Goal: Information Seeking & Learning: Learn about a topic

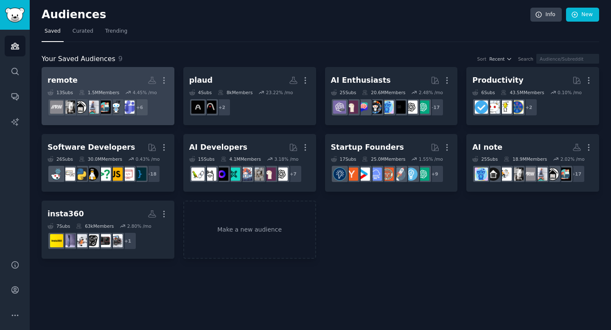
click at [107, 78] on h2 "remote More" at bounding box center [107, 80] width 121 height 15
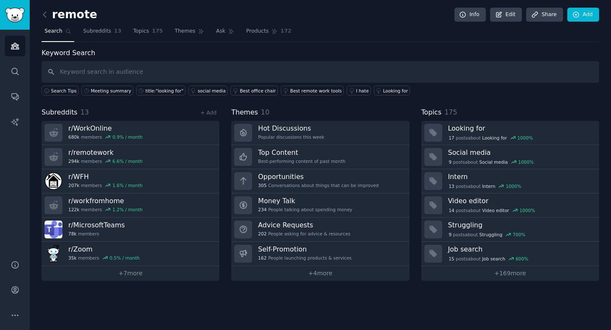
click at [183, 77] on input "text" at bounding box center [320, 72] width 557 height 22
type input "w"
type input "what"
click at [130, 76] on input "what" at bounding box center [320, 72] width 557 height 22
drag, startPoint x: 64, startPoint y: 70, endPoint x: 99, endPoint y: 70, distance: 34.8
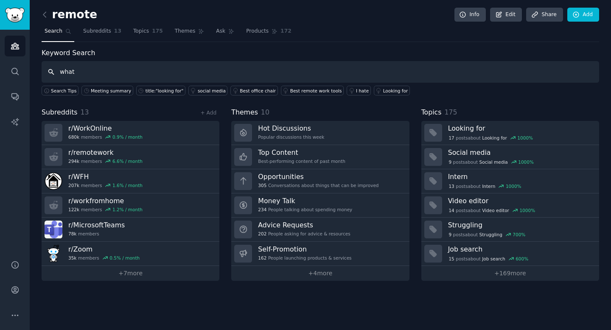
click at [99, 70] on input "what" at bounding box center [320, 72] width 557 height 22
click at [218, 33] on span "Ask" at bounding box center [220, 32] width 9 height 8
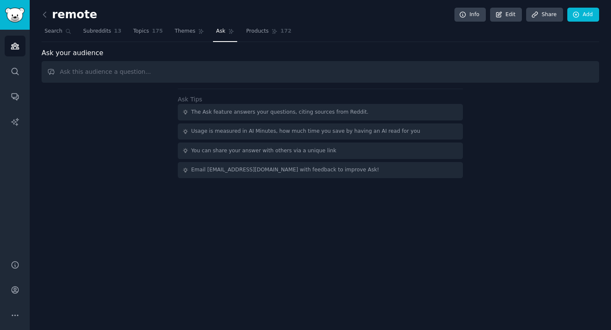
click at [136, 74] on input "text" at bounding box center [320, 72] width 557 height 22
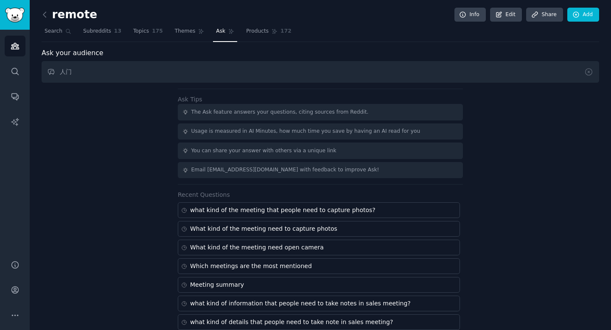
type input "人"
click at [60, 72] on input "人们会展示白板书写内容吗" at bounding box center [320, 72] width 557 height 22
drag, startPoint x: 63, startPoint y: 71, endPoint x: 151, endPoint y: 71, distance: 88.2
click at [151, 71] on input "人们会展示白板书写内容吗" at bounding box center [320, 72] width 557 height 22
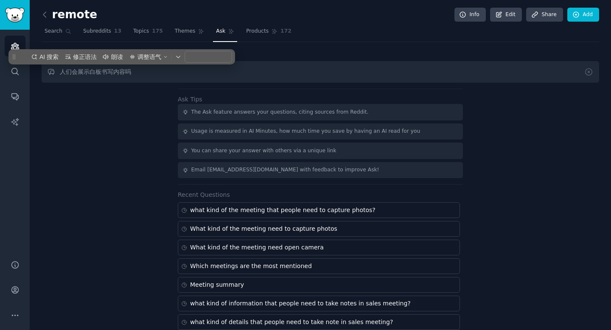
click at [117, 79] on input "人们会展示白板书写内容吗" at bounding box center [320, 72] width 557 height 22
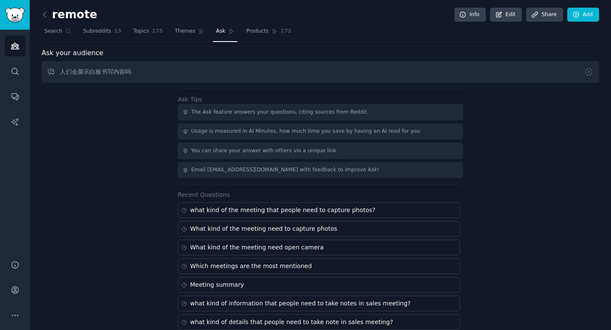
drag, startPoint x: 62, startPoint y: 71, endPoint x: 161, endPoint y: 72, distance: 99.2
click at [161, 72] on input "人们会展示白板书写内容吗" at bounding box center [320, 72] width 557 height 22
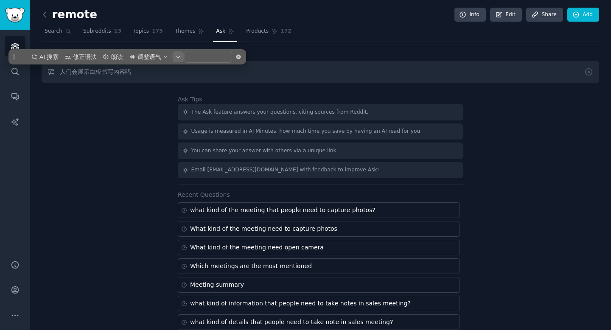
click at [178, 57] on icon "button" at bounding box center [178, 56] width 5 height 5
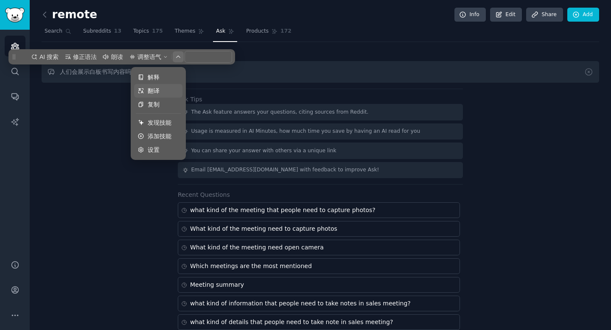
click at [147, 89] on li "翻译" at bounding box center [158, 91] width 48 height 14
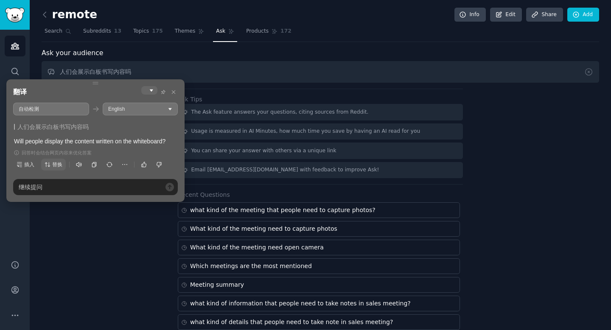
click at [50, 168] on span "替换" at bounding box center [54, 165] width 18 height 8
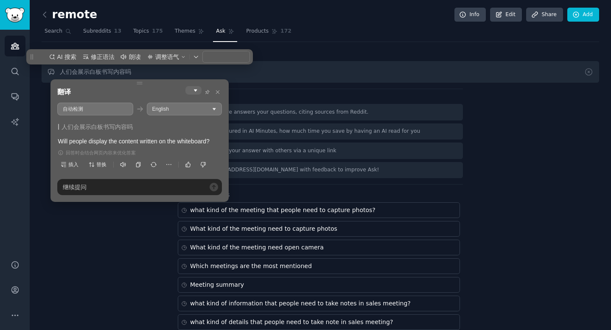
click at [221, 71] on input "人们会展示白板书写内容吗" at bounding box center [320, 72] width 557 height 22
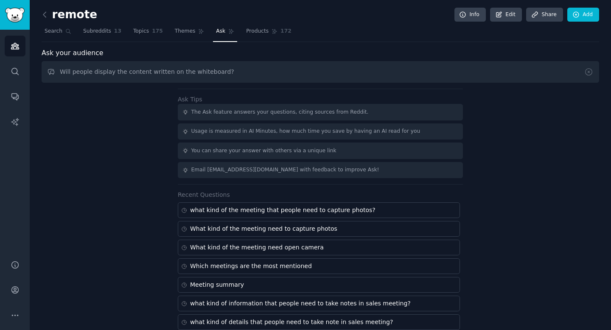
type input "Will people display the content written on the whiteboard?"
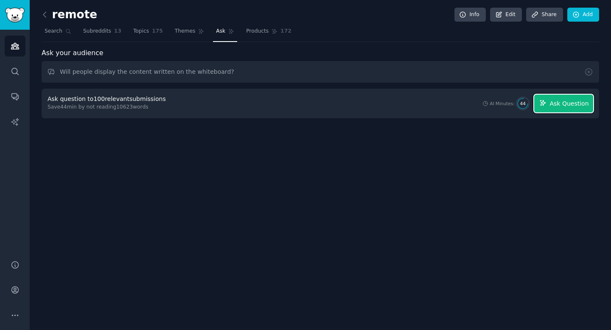
click at [549, 103] on button "Ask Question" at bounding box center [563, 104] width 59 height 18
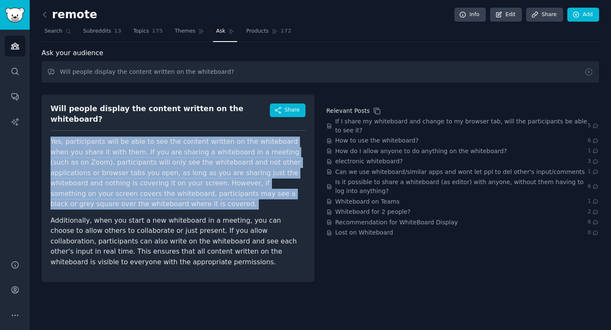
drag, startPoint x: 51, startPoint y: 134, endPoint x: 216, endPoint y: 192, distance: 174.3
click at [216, 192] on article "Yes, participants will be able to see the content written on the whiteboard whe…" at bounding box center [177, 202] width 255 height 131
copy p "Yes, participants will be able to see the content written on the whiteboard whe…"
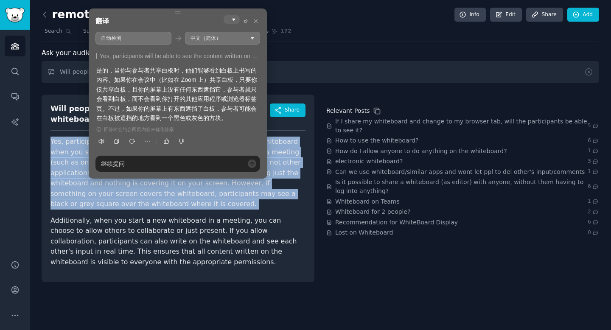
click at [177, 215] on p "Additionally, when you start a new whiteboard in a meeting, you can choose to a…" at bounding box center [177, 241] width 255 height 52
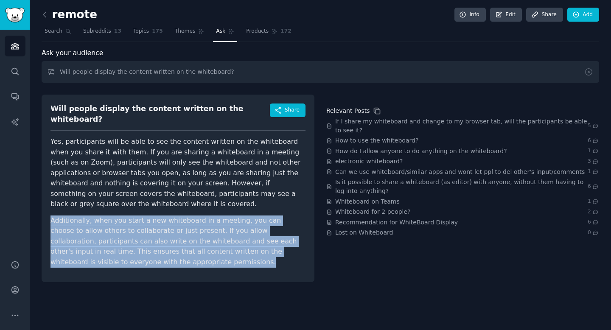
drag, startPoint x: 52, startPoint y: 204, endPoint x: 126, endPoint y: 250, distance: 87.1
click at [126, 250] on div "Will people display the content written on the whiteboard? Share Yes, participa…" at bounding box center [178, 188] width 273 height 187
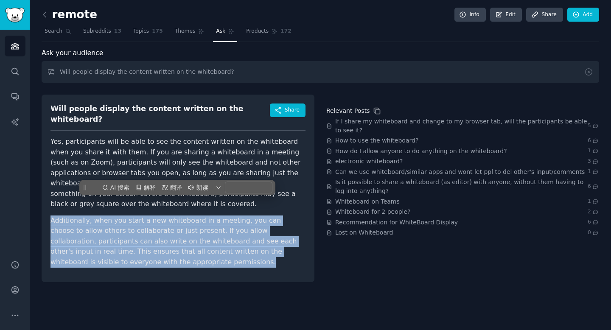
copy p "Additionally, when you start a new whiteboard in a meeting, you can choose to a…"
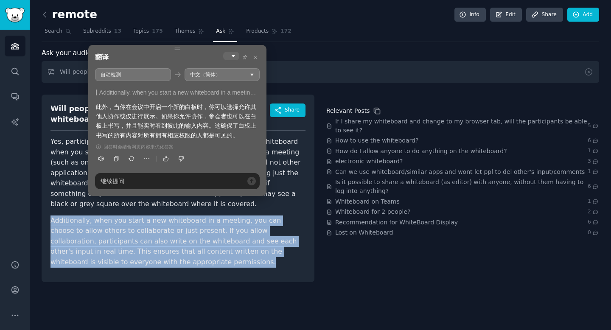
click at [174, 215] on p "Additionally, when you start a new whiteboard in a meeting, you can choose to a…" at bounding box center [177, 241] width 255 height 52
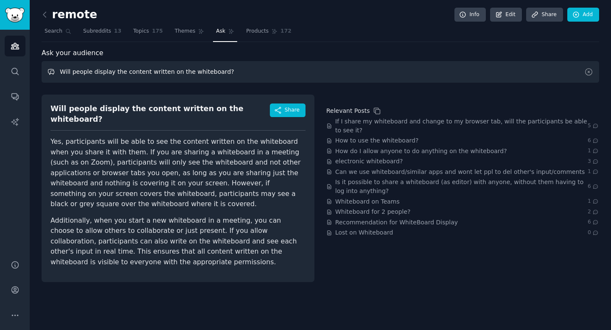
click at [127, 70] on input "Will people display the content written on the whiteboard?" at bounding box center [320, 72] width 557 height 22
drag, startPoint x: 59, startPoint y: 73, endPoint x: 273, endPoint y: 73, distance: 214.2
click at [273, 73] on input "Will people display the content written on the whiteboard?" at bounding box center [320, 72] width 557 height 22
type input "人"
type input "什"
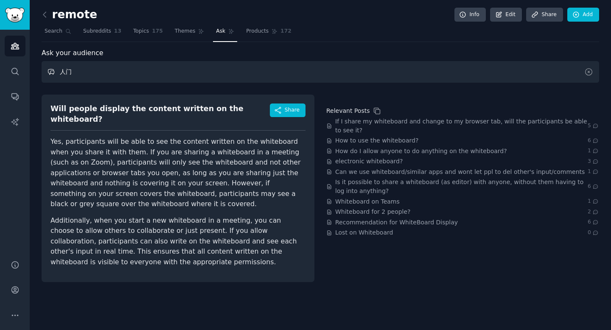
type input "人"
type input "a"
type input "在"
drag, startPoint x: 59, startPoint y: 73, endPoint x: 226, endPoint y: 73, distance: 166.7
click at [226, 73] on input "什么情况下需要在线下白板书写并分享给对方" at bounding box center [320, 72] width 557 height 22
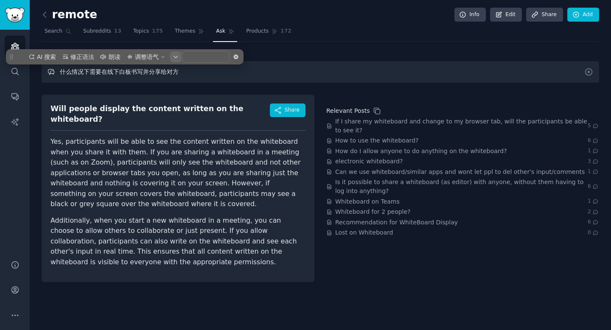
click at [176, 58] on icon "button" at bounding box center [175, 56] width 5 height 5
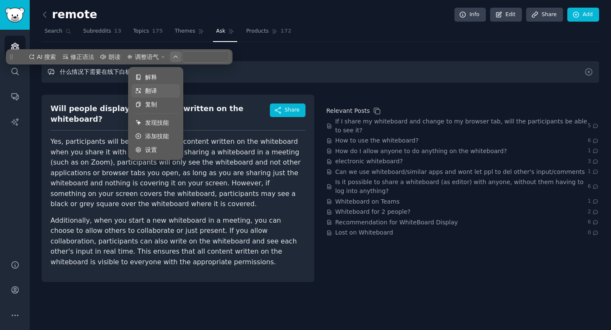
click at [144, 92] on li "翻译" at bounding box center [155, 91] width 48 height 14
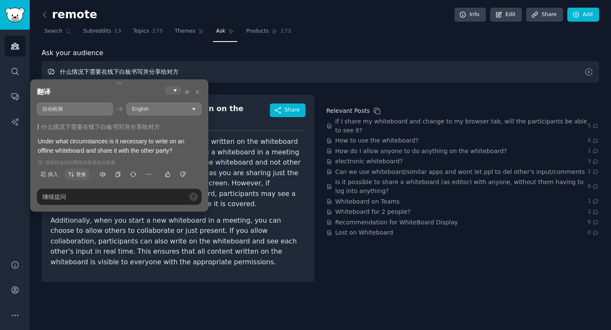
click at [73, 174] on icon "button" at bounding box center [71, 174] width 5 height 5
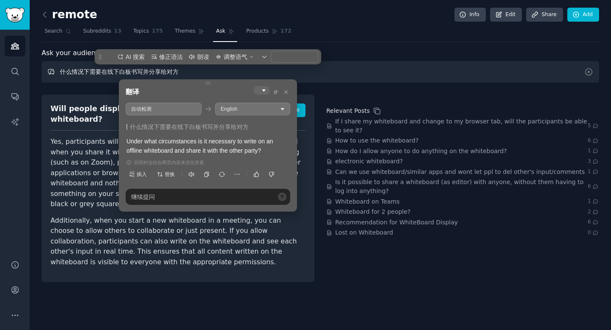
type input "Under what circumstances is it necessary to write on an offline whiteboard and …"
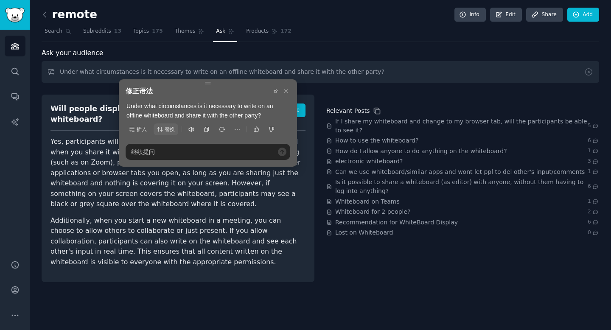
click at [163, 126] on span "替换" at bounding box center [166, 130] width 18 height 8
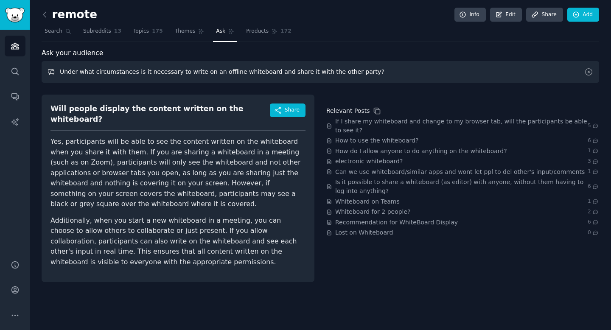
click at [212, 73] on input "Under what circumstances is it necessary to write on an offline whiteboard and …" at bounding box center [320, 72] width 557 height 22
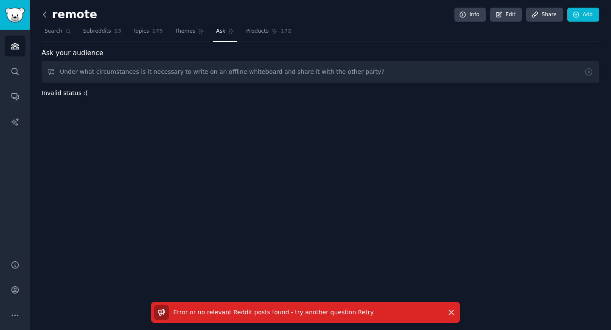
click at [42, 14] on icon at bounding box center [44, 14] width 9 height 9
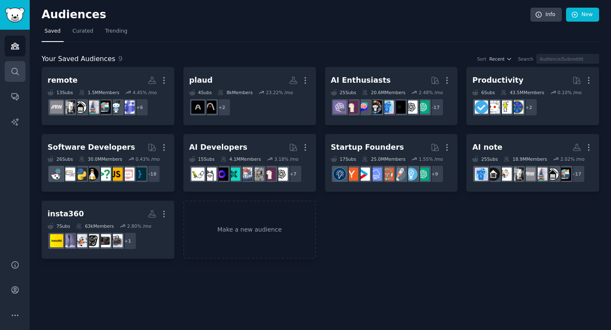
click at [12, 72] on icon "Sidebar" at bounding box center [14, 71] width 7 height 7
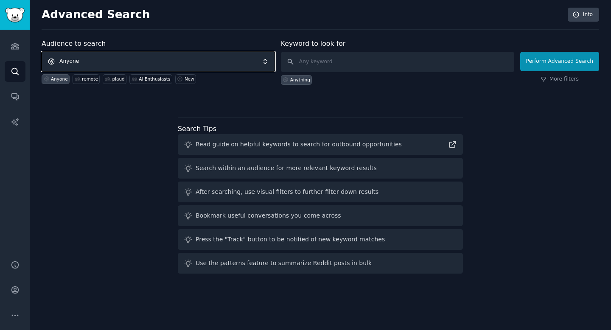
click at [98, 62] on span "Anyone" at bounding box center [158, 62] width 233 height 20
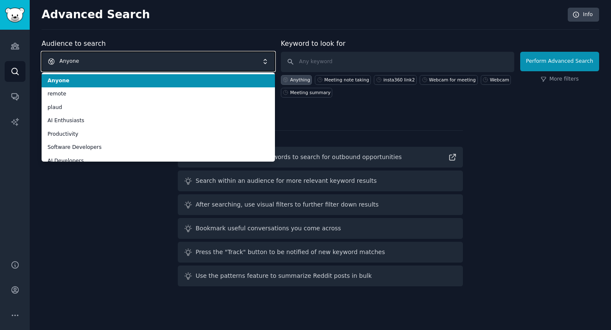
click at [98, 62] on span "Anyone" at bounding box center [158, 62] width 233 height 20
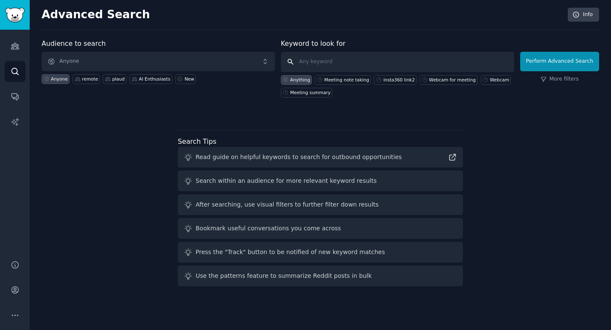
click at [318, 64] on input "text" at bounding box center [397, 62] width 233 height 20
click at [24, 55] on link "Audiences" at bounding box center [15, 46] width 21 height 21
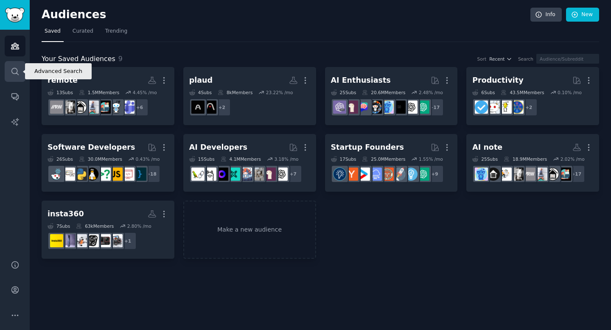
click at [20, 75] on link "Search" at bounding box center [15, 71] width 21 height 21
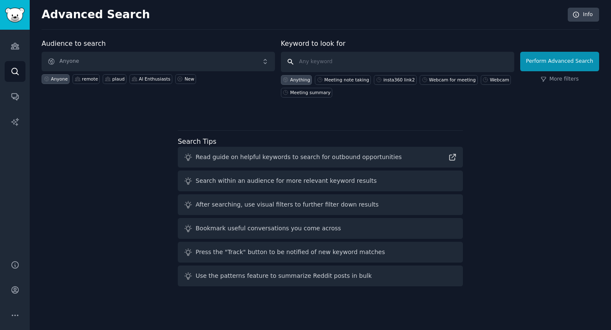
click at [313, 58] on input "text" at bounding box center [397, 62] width 233 height 20
type input "w"
type input "writing on whitboard"
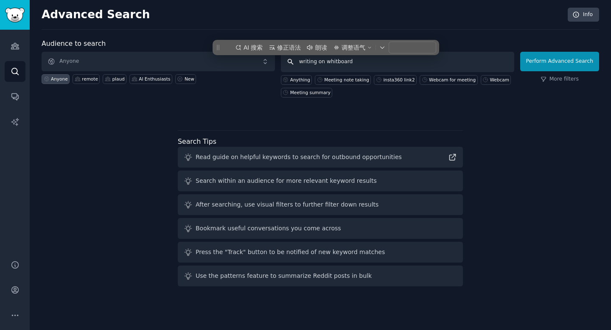
click button "Perform Advanced Search" at bounding box center [559, 62] width 79 height 20
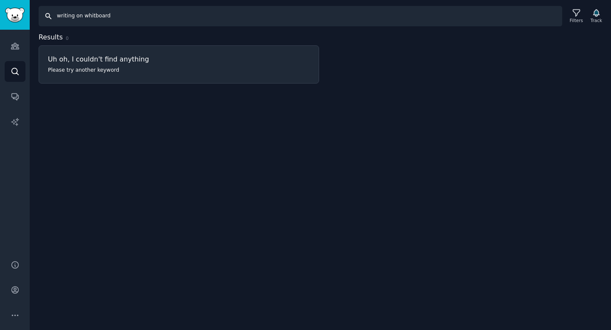
click at [97, 19] on input "writing on whitboard" at bounding box center [300, 16] width 523 height 20
drag, startPoint x: 56, startPoint y: 13, endPoint x: 82, endPoint y: 18, distance: 26.4
click at [82, 18] on input "writing on whitboard" at bounding box center [300, 16] width 523 height 20
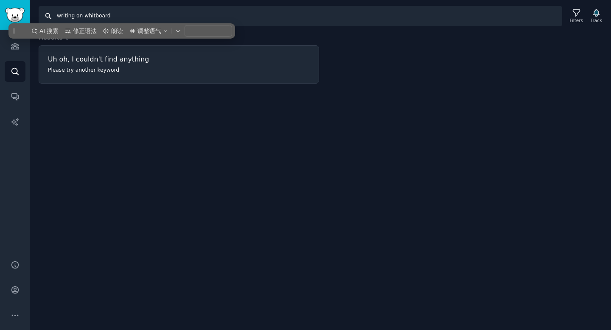
click at [87, 16] on input "writing on whitboard" at bounding box center [300, 16] width 523 height 20
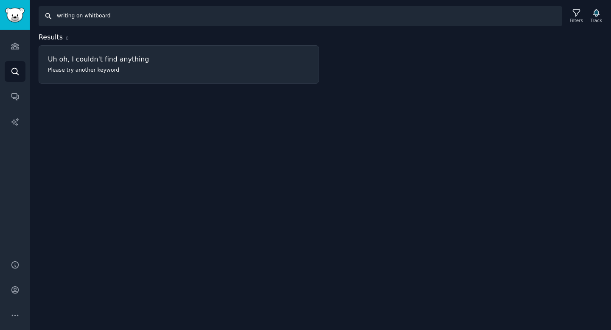
click at [92, 17] on input "writing on whitboard" at bounding box center [300, 16] width 523 height 20
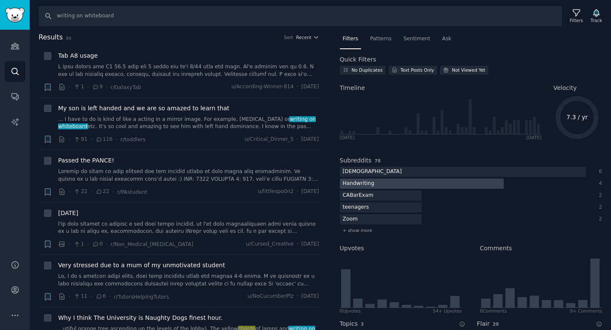
click at [371, 180] on div "Handwriting" at bounding box center [358, 184] width 37 height 11
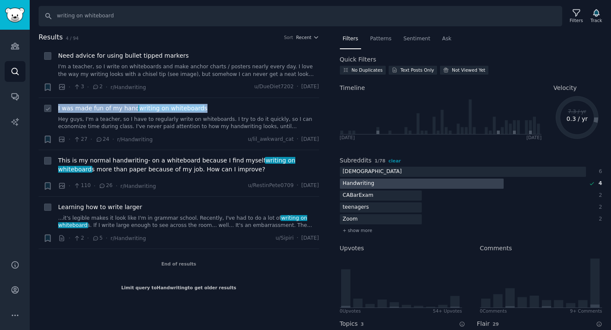
click at [183, 128] on link "Hey guys, I'm a teacher, so I have to regularly write on whiteboards. I try to …" at bounding box center [188, 123] width 261 height 15
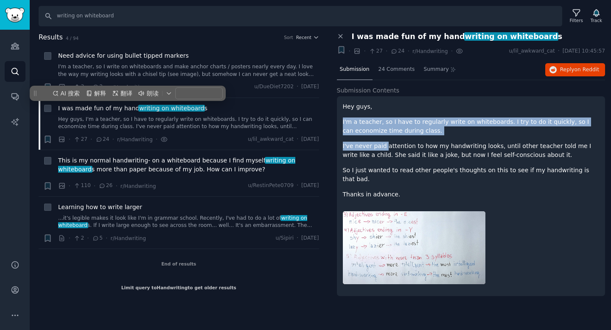
drag, startPoint x: 342, startPoint y: 121, endPoint x: 384, endPoint y: 142, distance: 47.4
click at [384, 142] on div "Hey guys, I'm a teacher, so I have to regularly write on whiteboards. I try to …" at bounding box center [471, 196] width 268 height 200
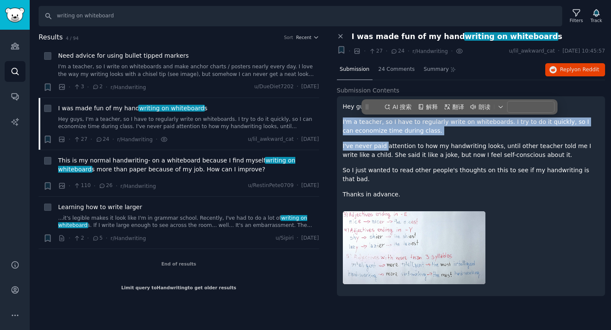
copy div "I'm a teacher, so I have to regularly write on whiteboards. I try to do it quic…"
click at [371, 147] on p "I've never paid attention to how my handwriting looks, until other teacher told…" at bounding box center [471, 151] width 257 height 18
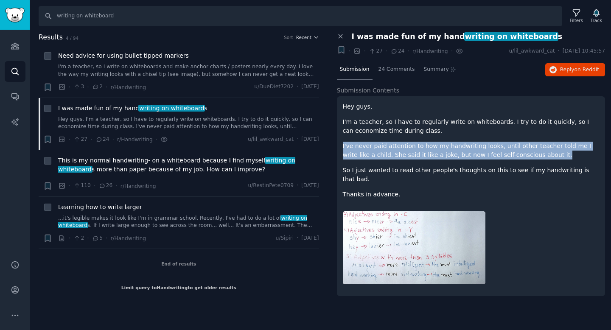
drag, startPoint x: 343, startPoint y: 146, endPoint x: 528, endPoint y: 153, distance: 185.9
click at [528, 153] on p "I've never paid attention to how my handwriting looks, until other teacher told…" at bounding box center [471, 151] width 257 height 18
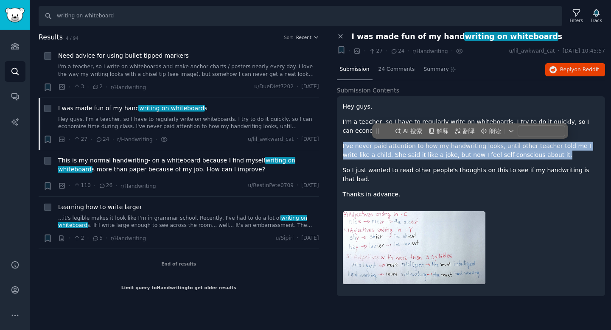
copy p "I've never paid attention to how my handwriting looks, until other teacher told…"
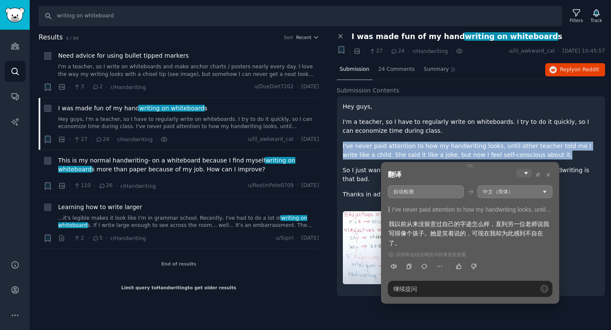
click at [466, 133] on p "I'm a teacher, so I have to regularly write on whiteboards. I try to do it quic…" at bounding box center [471, 126] width 257 height 18
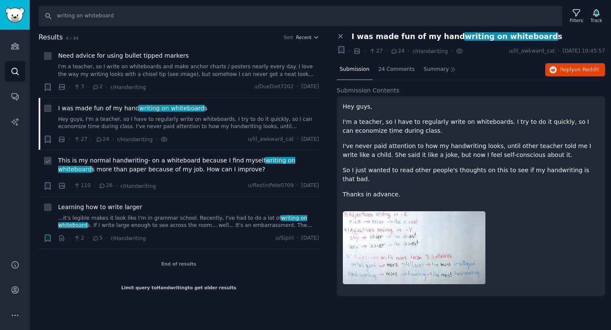
click at [185, 161] on span "This is my normal handwriting- on a whiteboard because I find myself writing on…" at bounding box center [188, 165] width 261 height 18
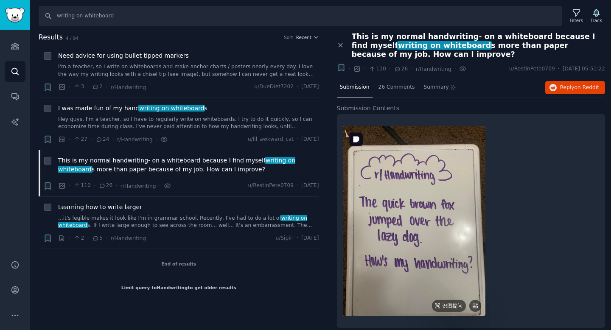
scroll to position [6, 0]
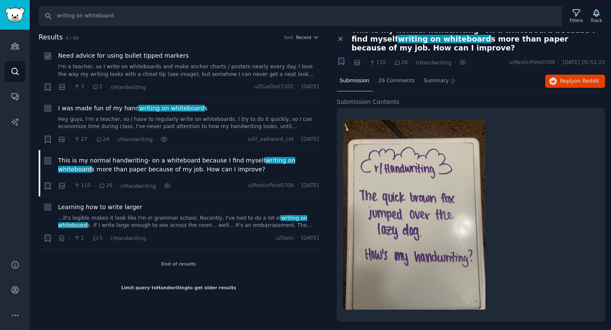
click at [190, 66] on link "I'm a teacher, so I write on whiteboards and make anchor charts / posters nearl…" at bounding box center [188, 70] width 261 height 15
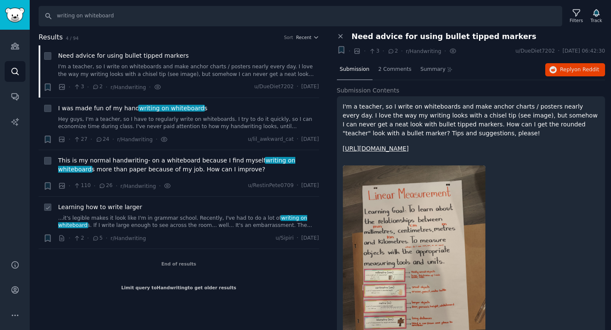
click at [204, 220] on link "...it's legible makes it look like I'm in grammar school. Recently, I've had to…" at bounding box center [188, 222] width 261 height 15
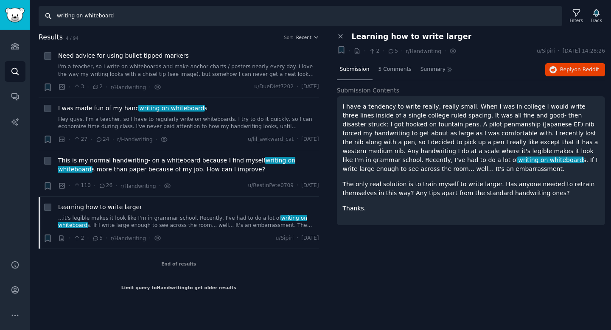
click at [140, 20] on input "writing on whiteboard" at bounding box center [300, 16] width 523 height 20
type input "writing on whiteboard for work"
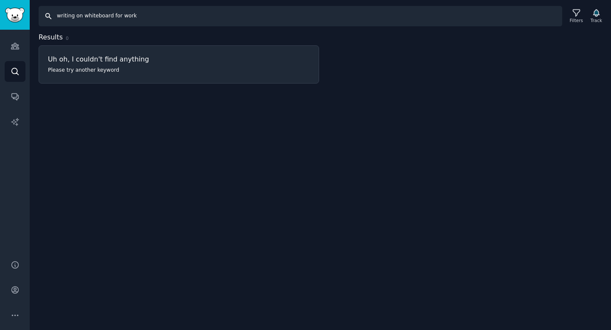
drag, startPoint x: 120, startPoint y: 16, endPoint x: 131, endPoint y: 16, distance: 11.0
click at [131, 16] on input "writing on whiteboard for work" at bounding box center [300, 16] width 523 height 20
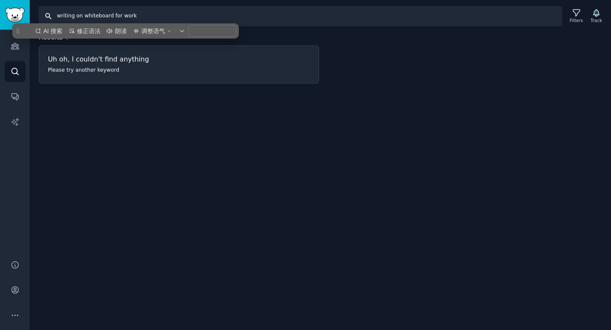
click at [131, 16] on input "writing on whiteboard for work" at bounding box center [300, 16] width 523 height 20
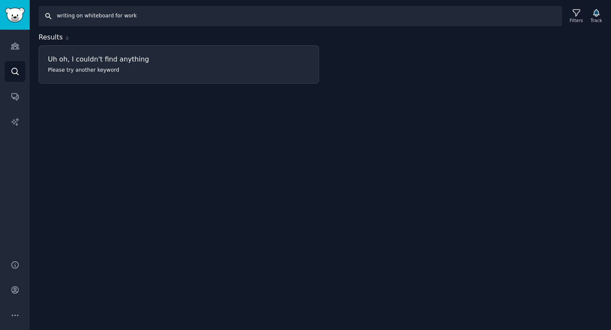
drag, startPoint x: 58, startPoint y: 15, endPoint x: 111, endPoint y: 16, distance: 52.6
click at [111, 16] on input "writing on whiteboard for work" at bounding box center [300, 16] width 523 height 20
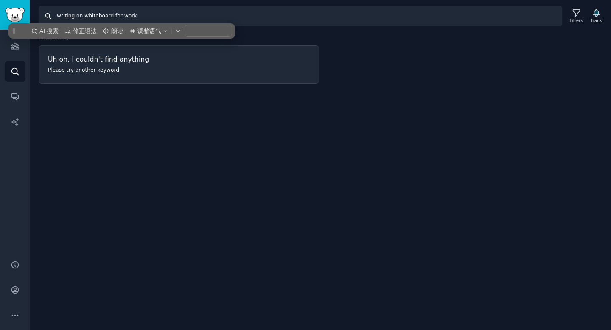
click at [111, 16] on input "writing on whiteboard for work" at bounding box center [300, 16] width 523 height 20
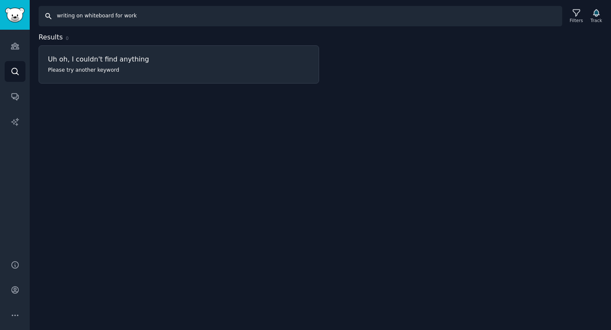
drag, startPoint x: 58, startPoint y: 15, endPoint x: 147, endPoint y: 15, distance: 89.1
click at [147, 15] on input "writing on whiteboard for work" at bounding box center [300, 16] width 523 height 20
click at [82, 17] on input "product 演示" at bounding box center [300, 16] width 523 height 20
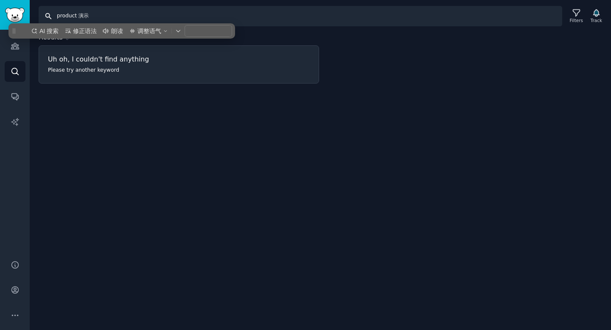
click at [80, 16] on input "product 演示" at bounding box center [300, 16] width 523 height 20
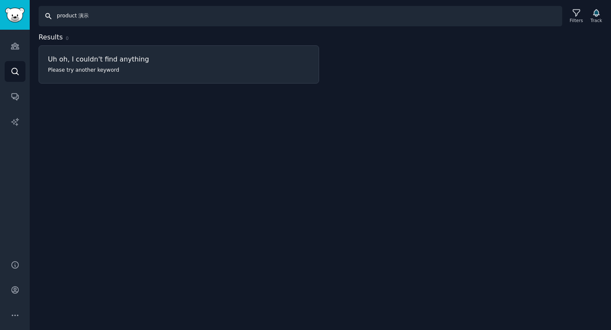
drag, startPoint x: 78, startPoint y: 15, endPoint x: 89, endPoint y: 15, distance: 11.4
click at [89, 15] on input "product 演示" at bounding box center [300, 16] width 523 height 20
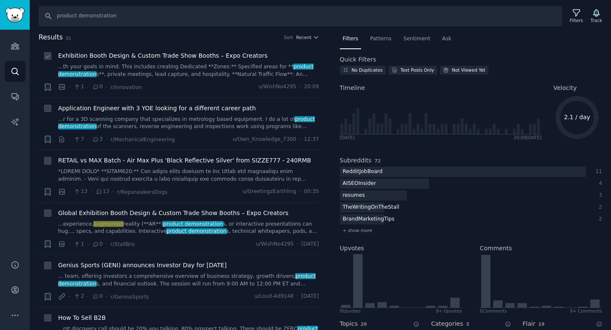
click at [150, 70] on link "...th your goals in mind. This includes creating Dedicated **Zones:** Specified…" at bounding box center [188, 70] width 261 height 15
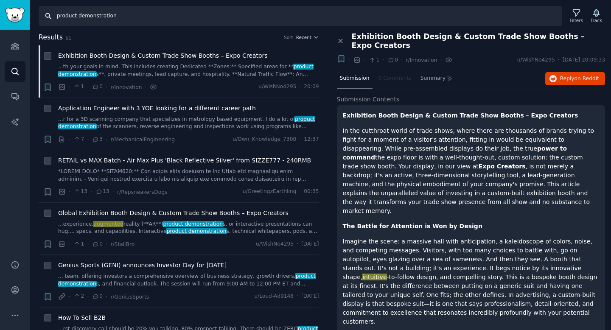
click at [127, 14] on input "product demonstration" at bounding box center [300, 16] width 523 height 20
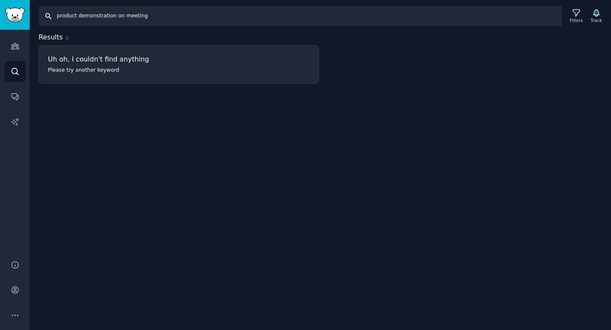
drag, startPoint x: 115, startPoint y: 17, endPoint x: 125, endPoint y: 17, distance: 9.8
click at [125, 17] on input "product demonstration on meeting" at bounding box center [300, 16] width 523 height 20
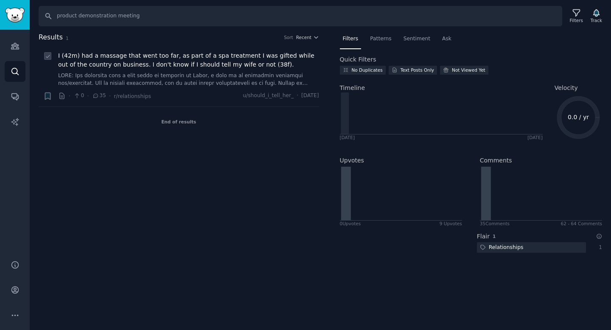
click at [122, 56] on span "I (42m) had a massage that went too far, as part of a spa treatment I was gifte…" at bounding box center [188, 60] width 261 height 18
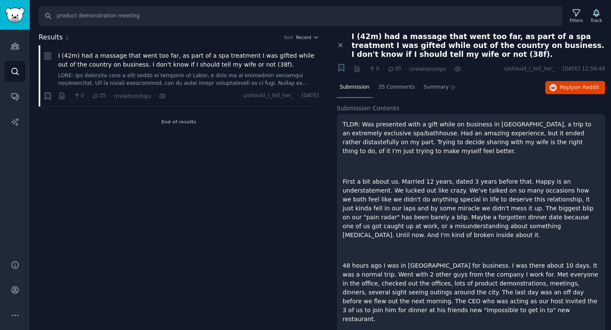
drag, startPoint x: 407, startPoint y: 43, endPoint x: 540, endPoint y: 43, distance: 133.6
click at [540, 43] on span "I (42m) had a massage that went too far, as part of a spa treatment I was gifte…" at bounding box center [479, 45] width 254 height 27
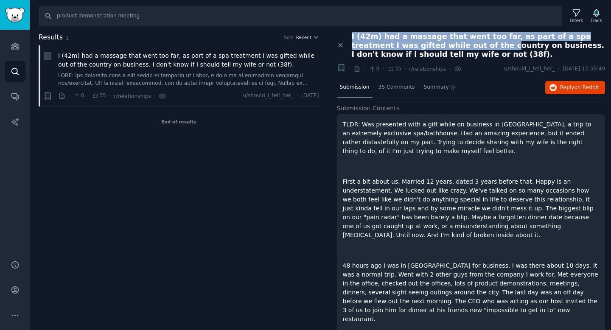
drag, startPoint x: 352, startPoint y: 38, endPoint x: 452, endPoint y: 47, distance: 101.4
click at [452, 47] on span "I (42m) had a massage that went too far, as part of a spa treatment I was gifte…" at bounding box center [479, 45] width 254 height 27
copy span "I (42m) had a massage that went too far, as part of a spa treatment I was gifte…"
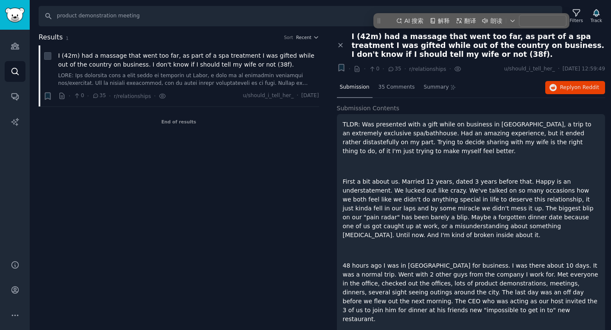
click at [428, 153] on p "TLDR: Was presented with a gift while on business in [GEOGRAPHIC_DATA], a trip …" at bounding box center [471, 138] width 257 height 36
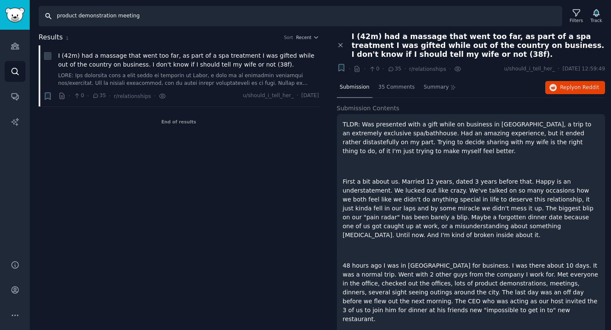
click at [225, 17] on input "product demonstration meeting" at bounding box center [300, 16] width 523 height 20
type input "product demonstration"
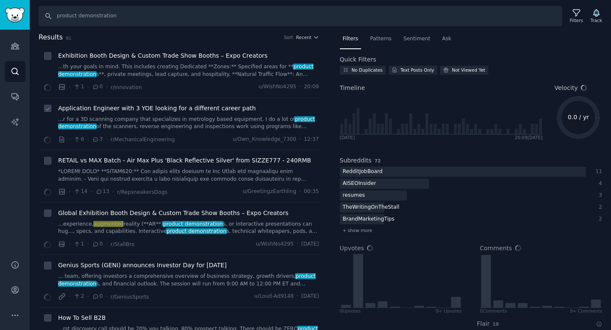
click at [128, 101] on li "Application Engineer with 3 YOE looking for a different career path ...r for a …" at bounding box center [179, 124] width 280 height 52
click at [127, 106] on span "Application Engineer with 3 YOE looking for a different career path" at bounding box center [157, 108] width 198 height 9
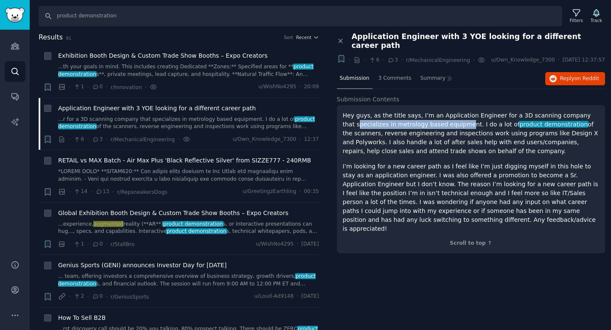
drag, startPoint x: 344, startPoint y: 125, endPoint x: 452, endPoint y: 122, distance: 107.8
click at [452, 122] on p "Hey guys, as the title says, I’m an Application Engineer for a 3D scanning comp…" at bounding box center [471, 133] width 257 height 45
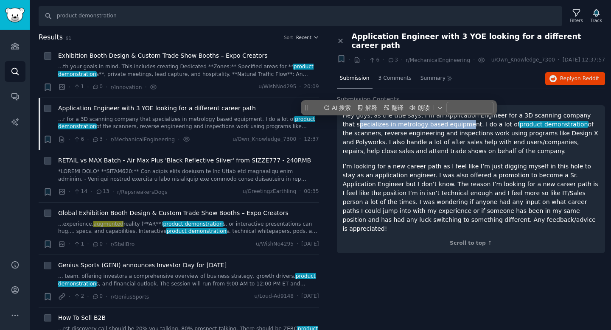
copy p "pecializes in metrology based equipme"
click at [452, 122] on p "Hey guys, as the title says, I’m an Application Engineer for a 3D scanning comp…" at bounding box center [471, 133] width 257 height 45
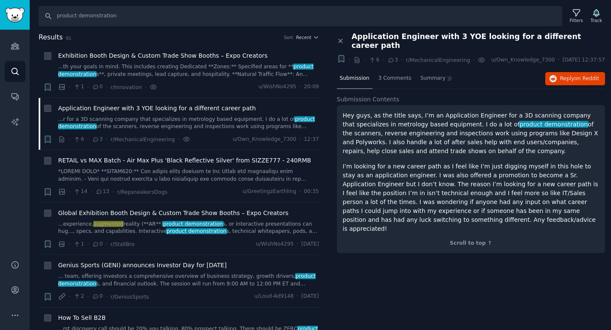
drag, startPoint x: 371, startPoint y: 133, endPoint x: 507, endPoint y: 151, distance: 136.9
click at [507, 151] on p "Hey guys, as the title says, I’m an Application Engineer for a 3D scanning comp…" at bounding box center [471, 133] width 257 height 45
copy p "reverse engineering and inspections work using programs like Design X and Polyw…"
click at [447, 130] on p "Hey guys, as the title says, I’m an Application Engineer for a 3D scanning comp…" at bounding box center [471, 133] width 257 height 45
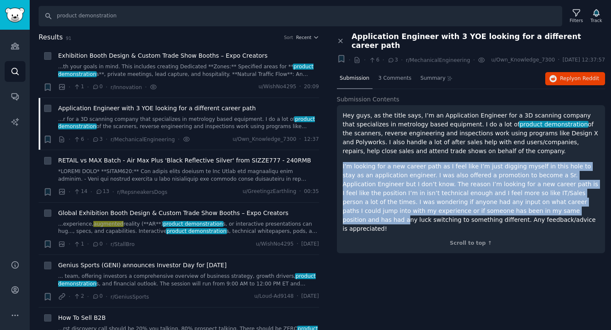
drag, startPoint x: 342, startPoint y: 167, endPoint x: 489, endPoint y: 213, distance: 154.2
click at [489, 213] on p "I’m looking for a new career path as I feel like I’m just digging myself in thi…" at bounding box center [471, 197] width 257 height 71
copy p "I’m looking for a new career path as I feel like I’m just digging myself in thi…"
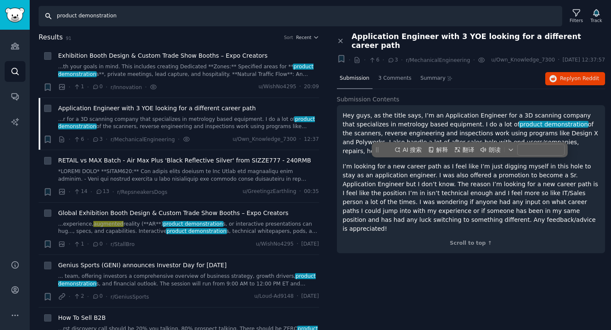
drag, startPoint x: 139, startPoint y: 16, endPoint x: 46, endPoint y: 16, distance: 93.3
click at [46, 16] on input "product demonstration" at bounding box center [300, 16] width 523 height 20
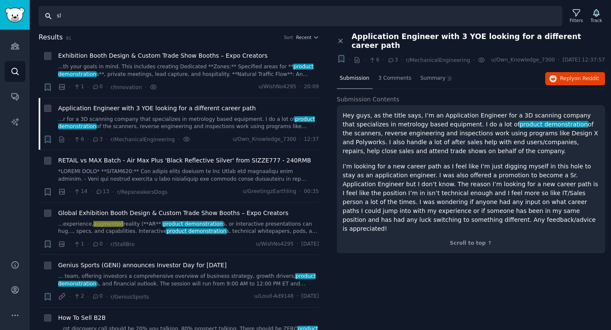
type input "s"
drag, startPoint x: 392, startPoint y: 133, endPoint x: 424, endPoint y: 134, distance: 31.8
click at [424, 134] on p "Hey guys, as the title says, I’m an Application Engineer for a 3D scanning comp…" at bounding box center [471, 133] width 257 height 45
copy p "engineering"
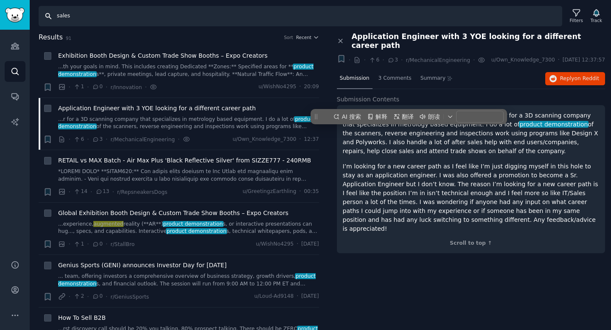
click at [183, 21] on input "sales" at bounding box center [300, 16] width 523 height 20
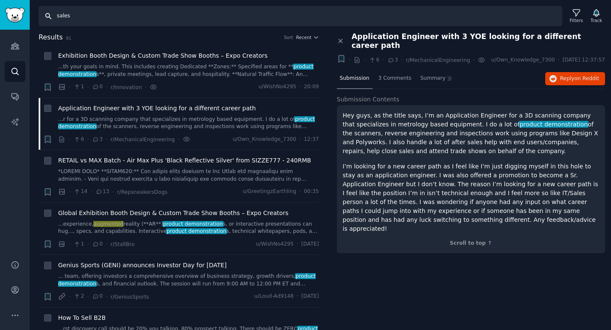
paste input "engineering"
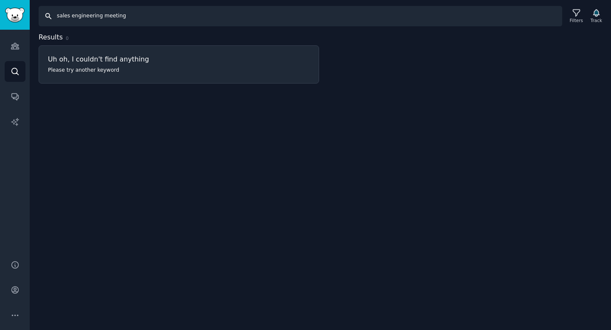
drag, startPoint x: 101, startPoint y: 18, endPoint x: 95, endPoint y: 17, distance: 6.0
click at [95, 17] on input "sales engineering meeting" at bounding box center [300, 16] width 523 height 20
drag, startPoint x: 72, startPoint y: 17, endPoint x: 86, endPoint y: 17, distance: 14.0
click at [86, 17] on input "sales engineer meeting" at bounding box center [300, 16] width 523 height 20
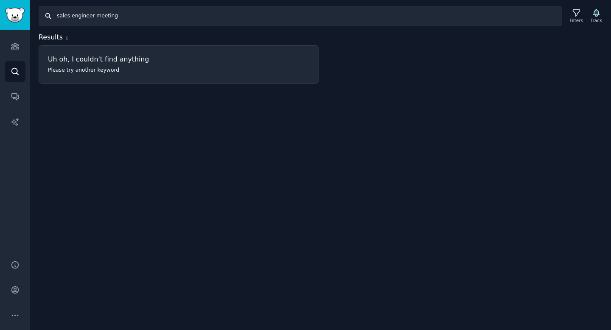
drag, startPoint x: 71, startPoint y: 17, endPoint x: 92, endPoint y: 17, distance: 20.8
click at [92, 17] on input "sales engineer meeting" at bounding box center [300, 16] width 523 height 20
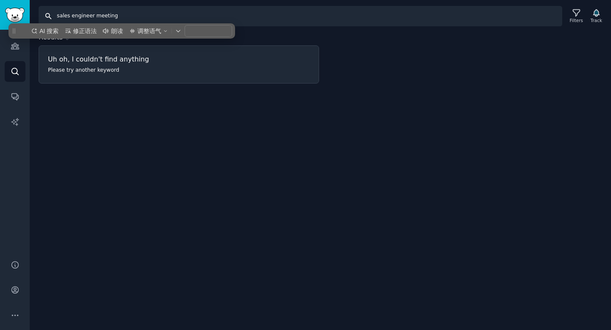
click at [118, 11] on input "sales engineer meeting" at bounding box center [300, 16] width 523 height 20
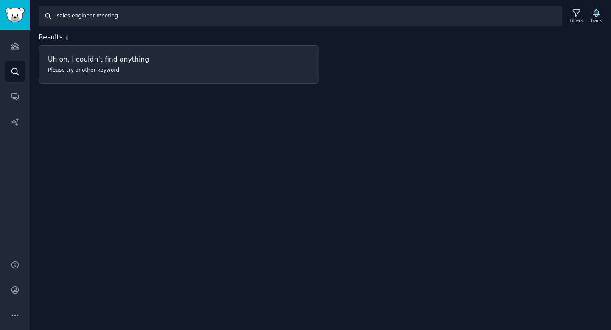
drag, startPoint x: 96, startPoint y: 15, endPoint x: 146, endPoint y: 15, distance: 50.5
click at [146, 15] on input "sales engineer meeting" at bounding box center [300, 16] width 523 height 20
type input "sales engineer"
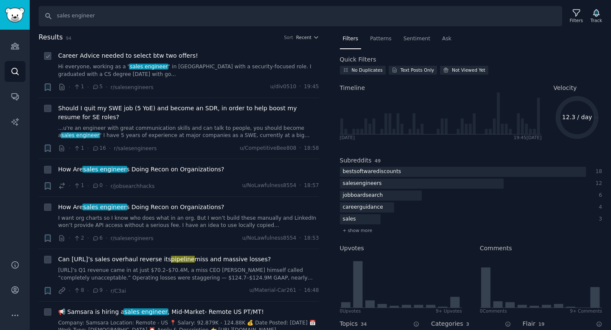
click at [109, 57] on span "Career Advice needed to select btw two offers!" at bounding box center [128, 55] width 140 height 9
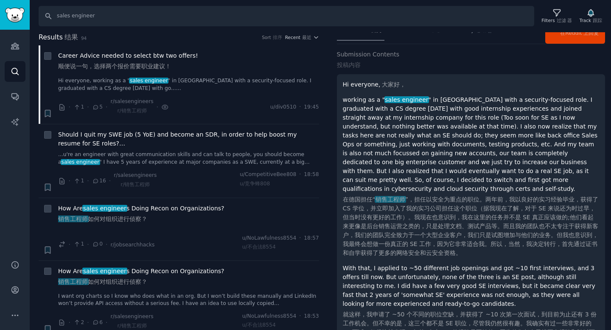
scroll to position [67, 0]
click at [551, 13] on div "Filters 过滤 器" at bounding box center [556, 16] width 39 height 18
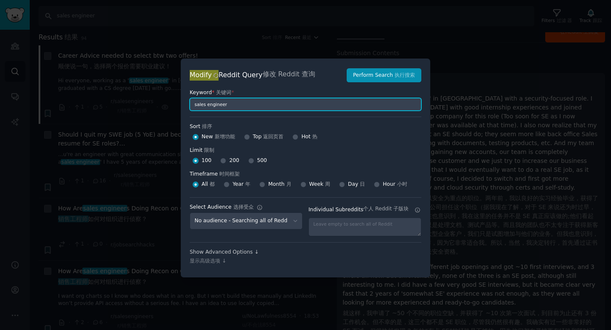
click at [233, 106] on input "sales engineer" at bounding box center [306, 104] width 232 height 13
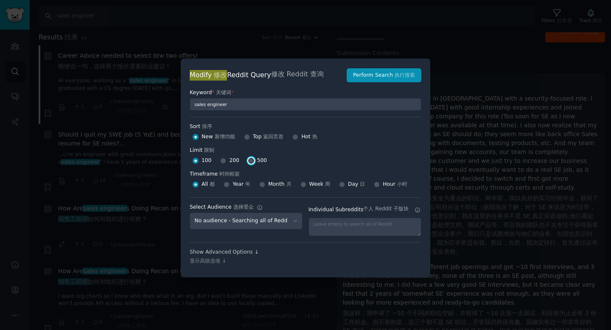
click at [251, 159] on input "500" at bounding box center [251, 161] width 6 height 6
radio input "true"
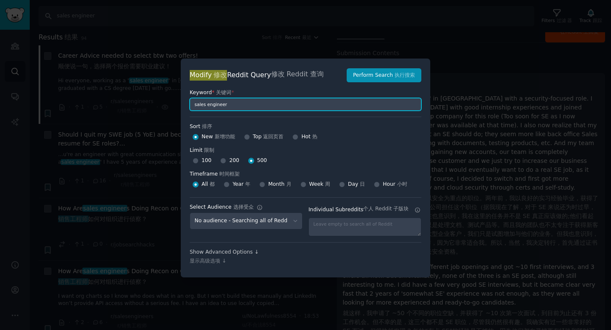
click at [243, 105] on input "sales engineer" at bounding box center [306, 104] width 232 height 13
type input "sales engineer webcam"
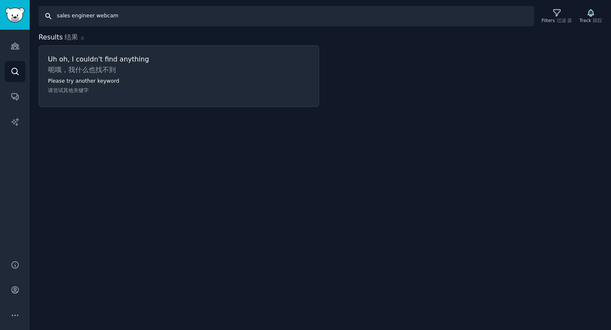
click at [97, 17] on input "sales engineer webcam" at bounding box center [286, 16] width 495 height 20
drag, startPoint x: 95, startPoint y: 17, endPoint x: 124, endPoint y: 16, distance: 28.8
click at [124, 16] on input "sales engineer webcam" at bounding box center [286, 16] width 495 height 20
drag, startPoint x: 95, startPoint y: 16, endPoint x: 112, endPoint y: 16, distance: 17.4
click at [112, 16] on input "sales engineer meet" at bounding box center [286, 16] width 495 height 20
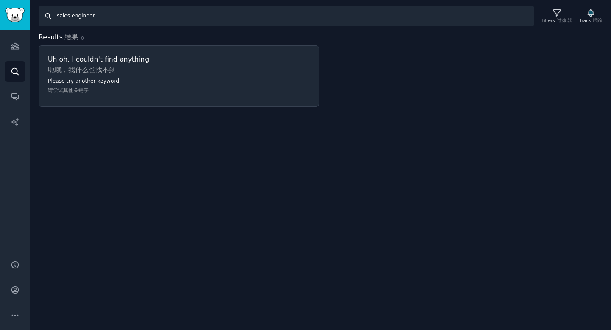
drag, startPoint x: 71, startPoint y: 18, endPoint x: 114, endPoint y: 19, distance: 42.8
click at [114, 19] on input "sales engineer" at bounding box center [286, 16] width 495 height 20
type input "sales meeting"
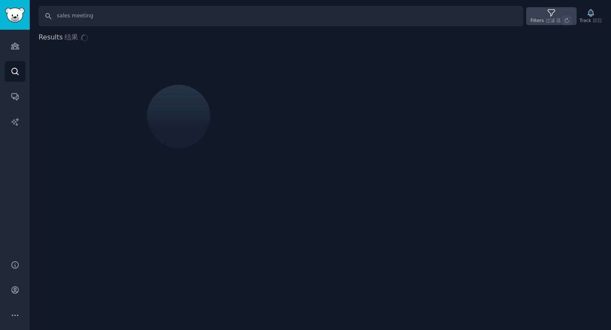
click at [562, 19] on button at bounding box center [566, 20] width 10 height 10
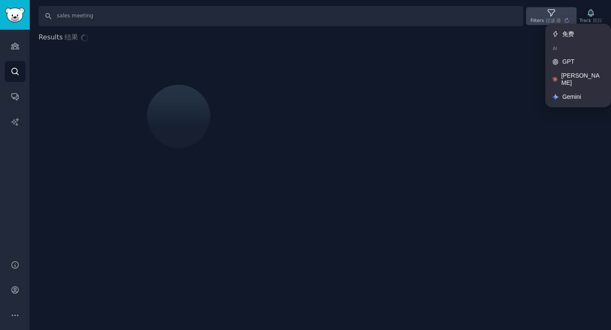
click at [554, 16] on icon at bounding box center [551, 12] width 9 height 9
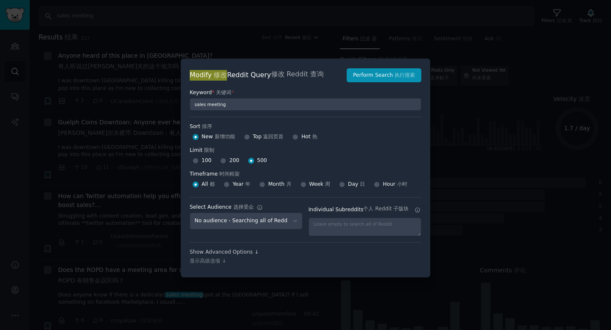
click at [233, 34] on div at bounding box center [305, 165] width 611 height 330
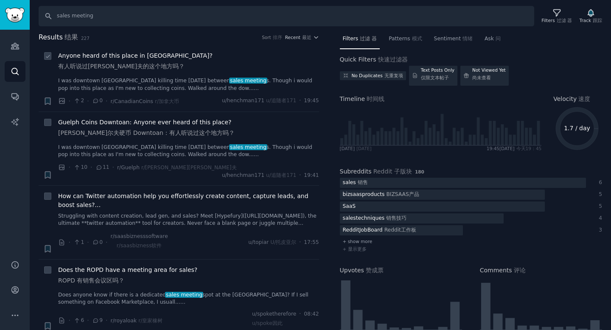
click at [185, 73] on div "Anyone heard of this place in [GEOGRAPHIC_DATA]? 有人听说过[PERSON_NAME]夫的这个地方吗？" at bounding box center [188, 62] width 261 height 23
click at [156, 79] on link "I was downtown [GEOGRAPHIC_DATA] killing time [DATE] between sales meeting s. T…" at bounding box center [188, 84] width 261 height 15
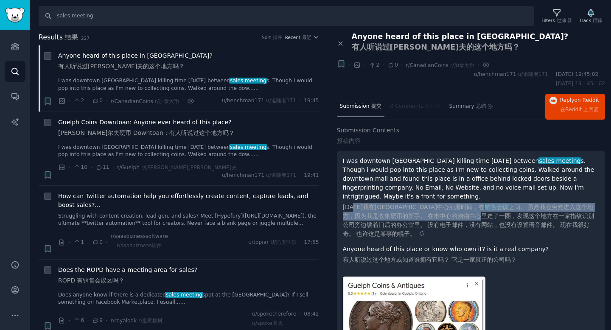
drag, startPoint x: 360, startPoint y: 201, endPoint x: 433, endPoint y: 207, distance: 73.6
click at [433, 207] on sider-trans-text "[DATE]我在[GEOGRAPHIC_DATA]中心消磨时间，在 销售会议 之间。 虽然我会突然进入这个地方，因为我是收集硬币的新手。 在市中心的购物中心里…" at bounding box center [468, 221] width 251 height 34
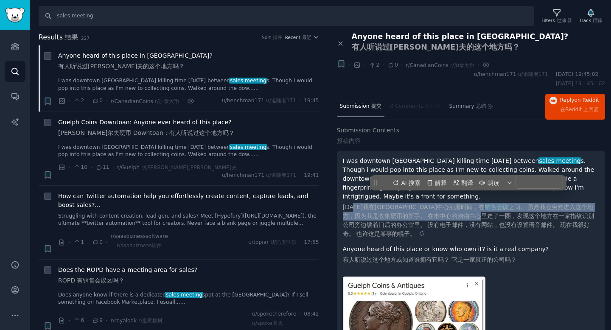
copy sider-trans-text "在[GEOGRAPHIC_DATA]中心消磨时间，在 销售会议 之间。 虽然我会突然进入这个地方，因为我是收集硬币的新手。 在市中心的购物中心"
click at [433, 207] on sider-trans-text "[DATE]我在[GEOGRAPHIC_DATA]中心消磨时间，在 销售会议 之间。 虽然我会突然进入这个地方，因为我是收集硬币的新手。 在市中心的购物中心里…" at bounding box center [468, 221] width 251 height 34
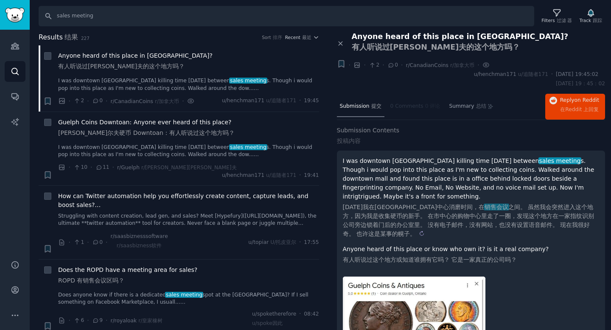
scroll to position [27, 0]
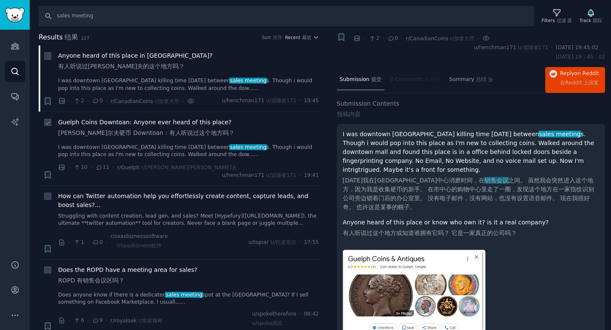
click at [126, 144] on link "I was downtown [GEOGRAPHIC_DATA] killing time [DATE] between sales meeting s. T…" at bounding box center [188, 151] width 261 height 15
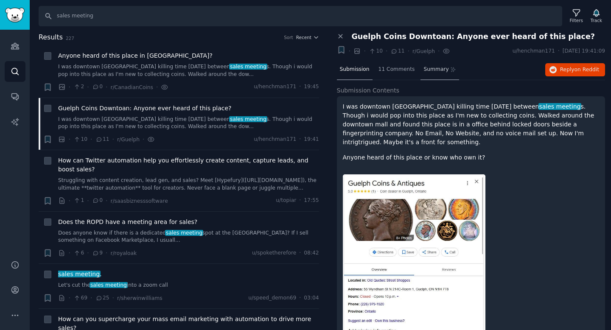
click at [430, 71] on span "Summary" at bounding box center [435, 70] width 25 height 8
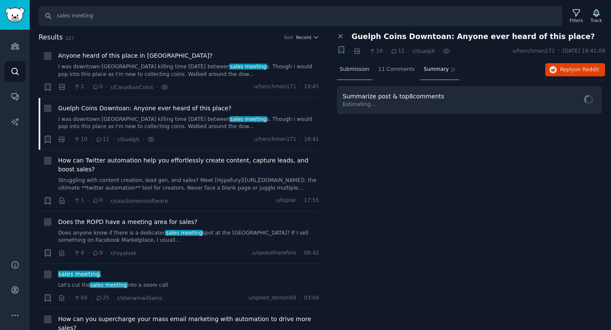
click at [362, 70] on span "Submission" at bounding box center [355, 70] width 30 height 8
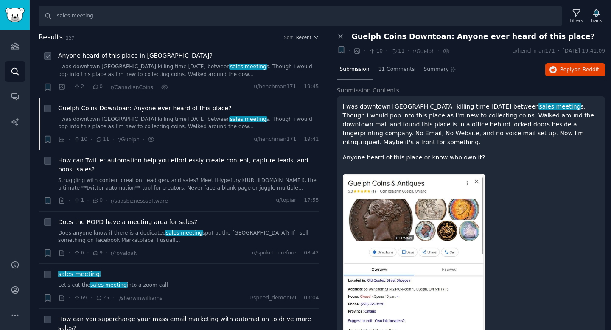
click at [131, 68] on link "I was downtown [GEOGRAPHIC_DATA] killing time [DATE] between sales meeting s. T…" at bounding box center [188, 70] width 261 height 15
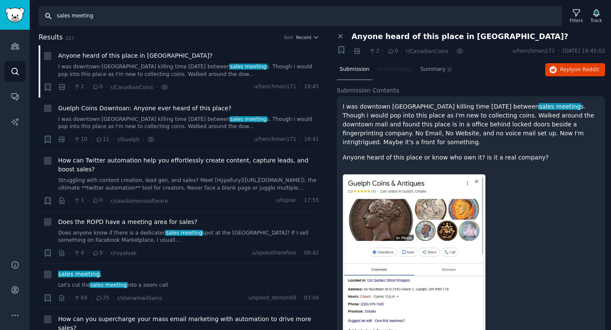
click at [128, 10] on input "sales meeting" at bounding box center [300, 16] width 523 height 20
click at [11, 42] on icon "Sidebar" at bounding box center [15, 46] width 9 height 9
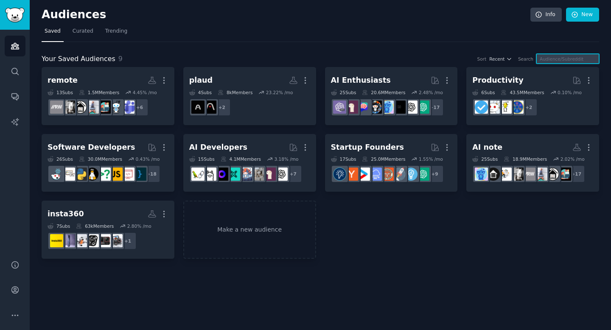
click at [576, 60] on input "text" at bounding box center [567, 59] width 63 height 10
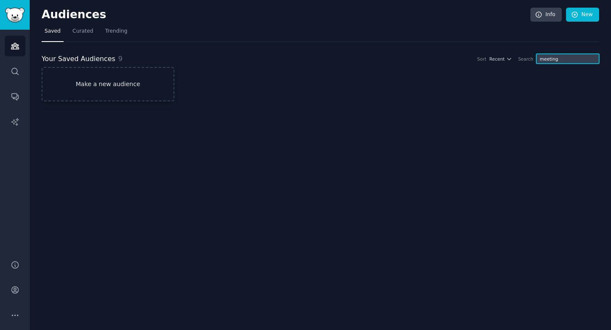
type input "meeting"
click at [87, 87] on link "Make a new audience" at bounding box center [108, 84] width 133 height 34
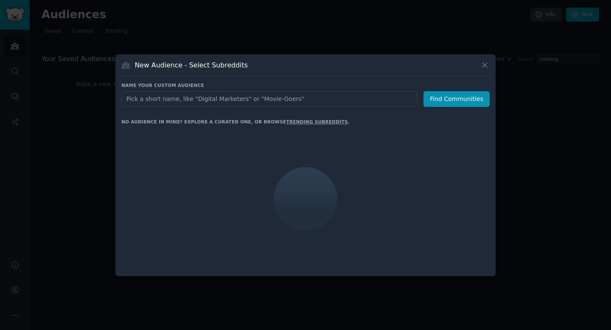
click at [257, 101] on input "text" at bounding box center [269, 99] width 296 height 16
type input "meeting"
click button "Find Communities" at bounding box center [456, 99] width 66 height 16
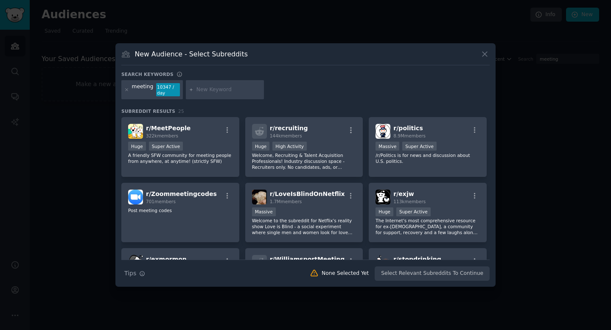
click at [203, 107] on div "Search keywords meeting 10347 / day Subreddit Results 25 r/ MeetPeople 322k mem…" at bounding box center [305, 176] width 368 height 210
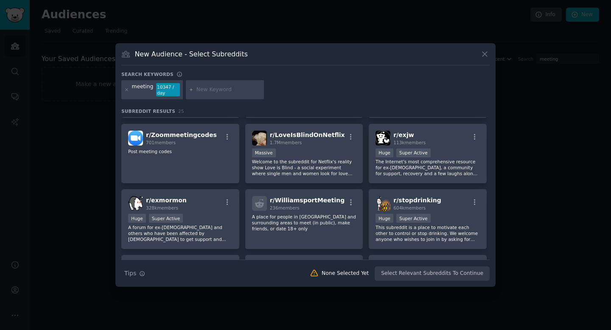
scroll to position [58, 0]
click at [484, 56] on icon at bounding box center [484, 54] width 9 height 9
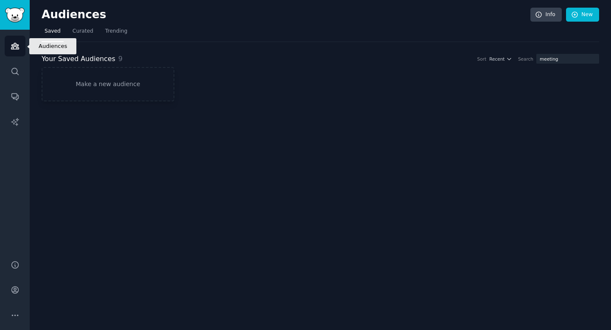
click at [13, 47] on icon "Sidebar" at bounding box center [15, 46] width 8 height 6
click at [104, 8] on div "Audiences Info New" at bounding box center [320, 16] width 557 height 17
drag, startPoint x: 566, startPoint y: 58, endPoint x: 544, endPoint y: 58, distance: 22.1
click at [544, 58] on input "meeting" at bounding box center [567, 59] width 63 height 10
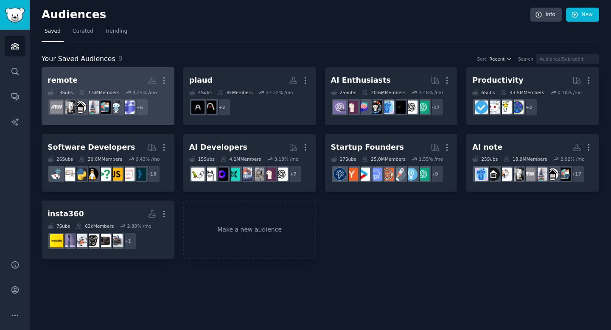
click at [107, 82] on h2 "remote More" at bounding box center [107, 80] width 121 height 15
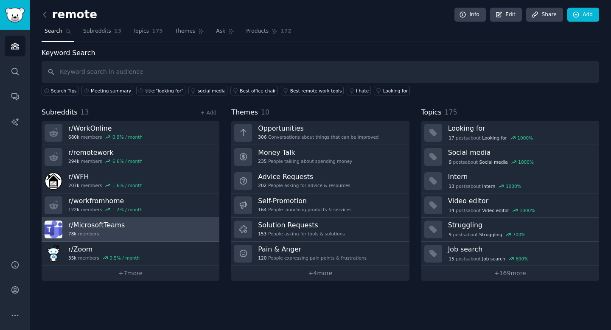
click at [113, 232] on div "78k members" at bounding box center [96, 234] width 56 height 6
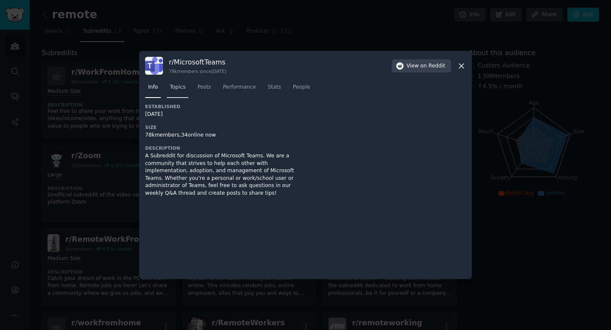
click at [178, 85] on span "Topics" at bounding box center [178, 88] width 16 height 8
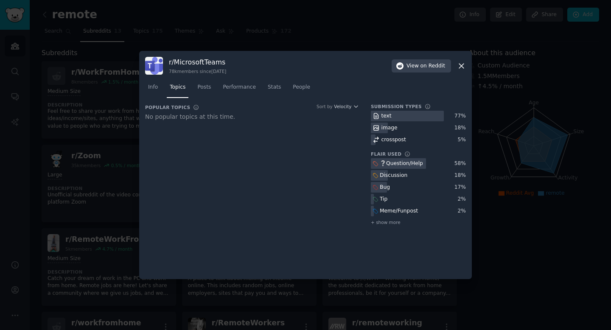
click at [419, 115] on div at bounding box center [407, 116] width 73 height 11
click at [199, 89] on span "Posts" at bounding box center [204, 88] width 14 height 8
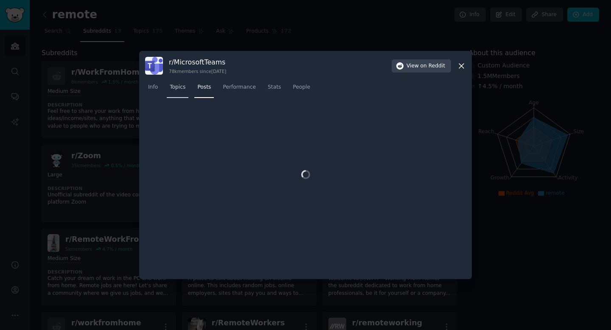
click at [176, 86] on span "Topics" at bounding box center [178, 88] width 16 height 8
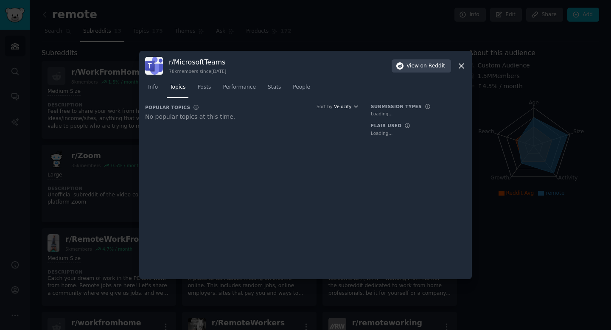
click at [347, 107] on span "Velocity" at bounding box center [342, 106] width 17 height 6
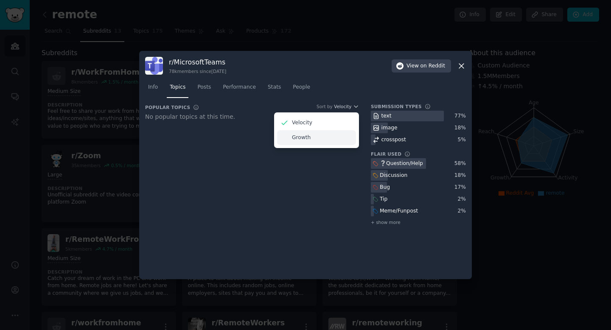
click at [296, 134] on p "Growth" at bounding box center [301, 138] width 19 height 8
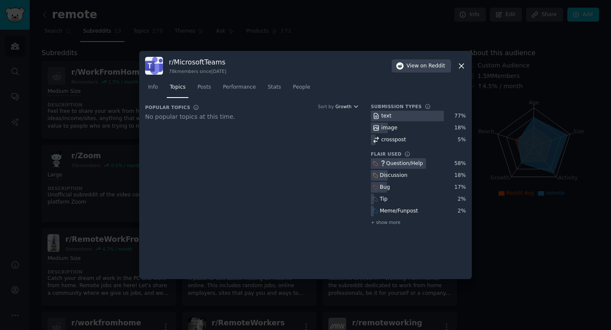
click at [349, 106] on span "Growth" at bounding box center [343, 106] width 16 height 6
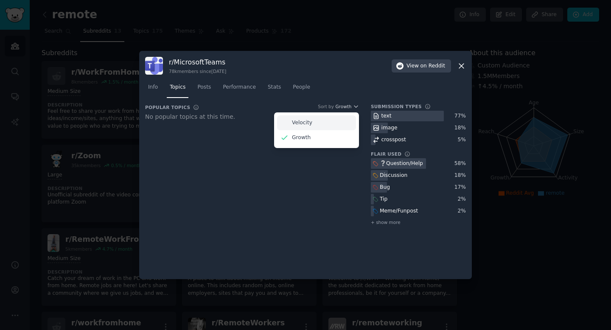
click at [312, 121] on div "Velocity" at bounding box center [316, 122] width 79 height 15
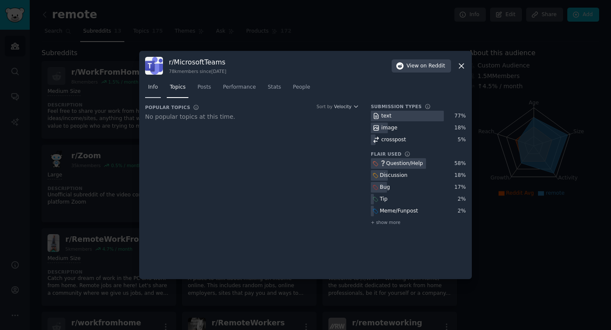
click at [148, 90] on span "Info" at bounding box center [153, 88] width 10 height 8
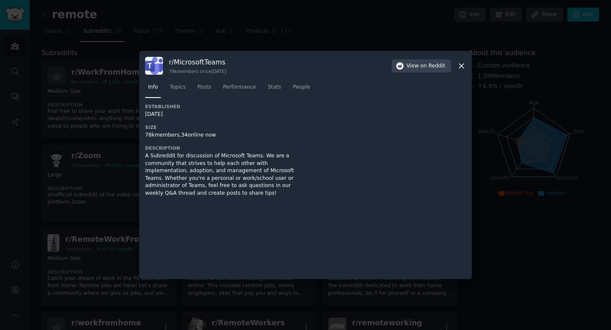
click at [463, 63] on icon at bounding box center [461, 65] width 9 height 9
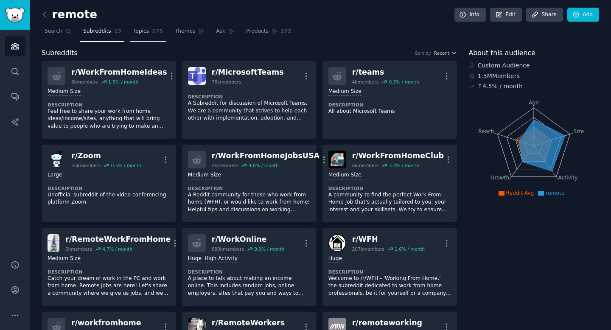
click at [142, 31] on span "Topics" at bounding box center [141, 32] width 16 height 8
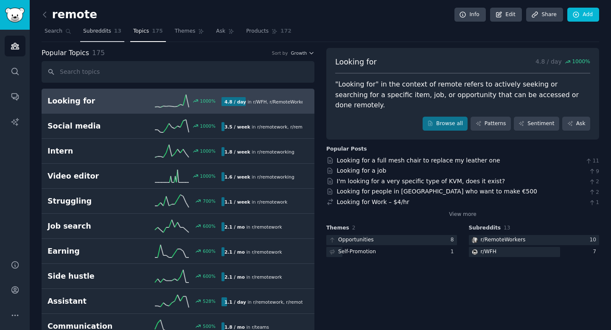
click at [91, 35] on link "Subreddits 13" at bounding box center [102, 33] width 44 height 17
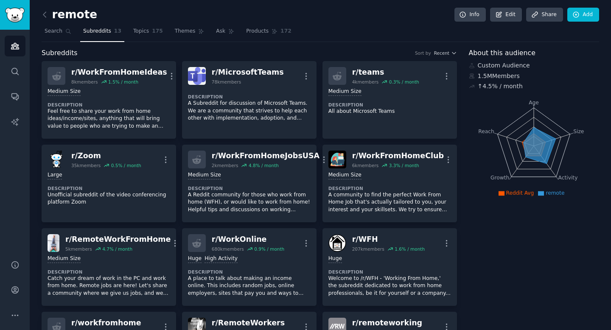
click at [50, 15] on link at bounding box center [47, 15] width 11 height 14
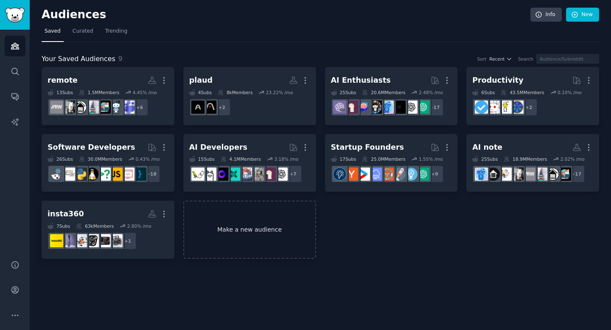
click at [233, 221] on link "Make a new audience" at bounding box center [249, 230] width 133 height 58
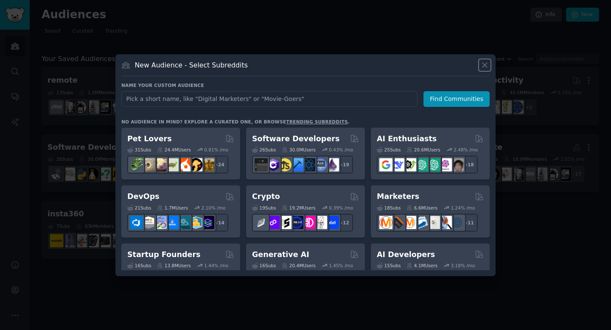
click at [483, 67] on icon at bounding box center [484, 65] width 9 height 9
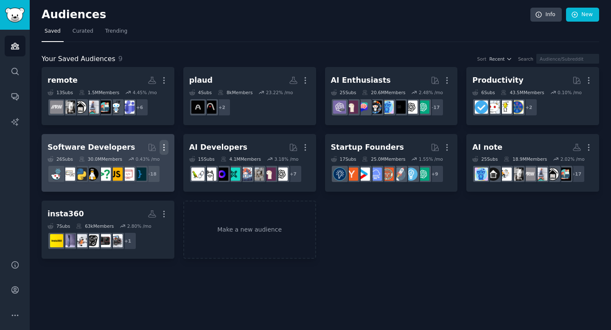
click at [164, 148] on icon "button" at bounding box center [163, 147] width 9 height 9
click at [135, 163] on p "Delete" at bounding box center [141, 165] width 20 height 9
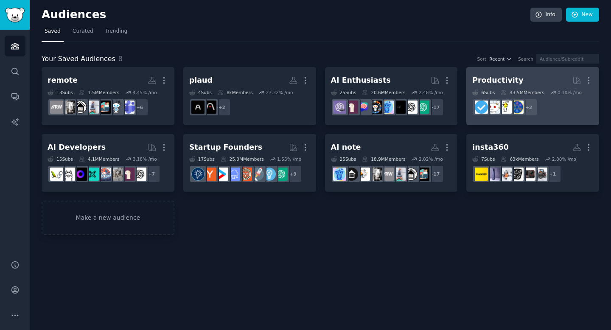
click at [501, 78] on div "Productivity" at bounding box center [497, 80] width 51 height 11
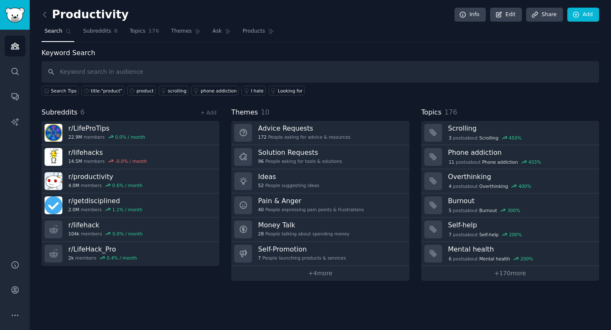
click at [151, 81] on input "text" at bounding box center [320, 72] width 557 height 22
type input "sales meeting"
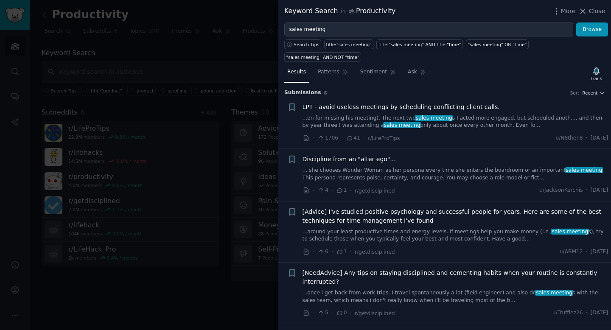
click at [73, 63] on div at bounding box center [305, 165] width 611 height 330
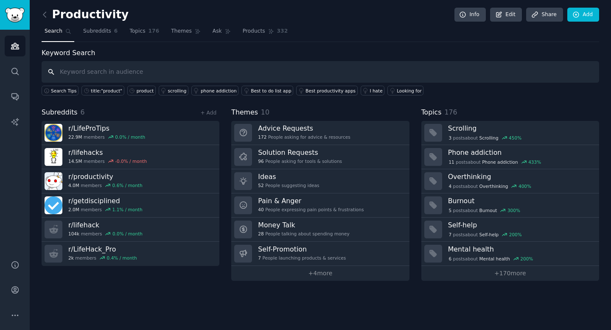
click at [152, 67] on input "text" at bounding box center [320, 72] width 557 height 22
type input "s"
type input "whiteboard for meeting"
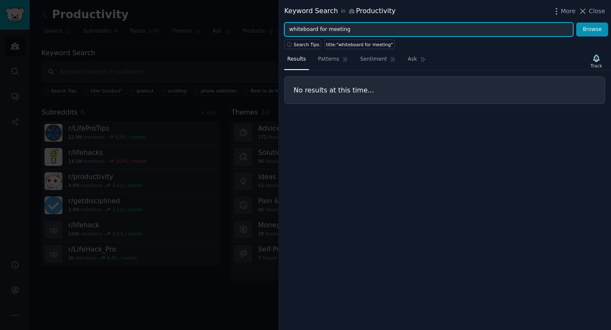
drag, startPoint x: 317, startPoint y: 30, endPoint x: 379, endPoint y: 30, distance: 61.9
click at [378, 30] on input "whiteboard for meeting" at bounding box center [428, 29] width 289 height 14
click at [576, 22] on button "Browse" at bounding box center [592, 29] width 32 height 14
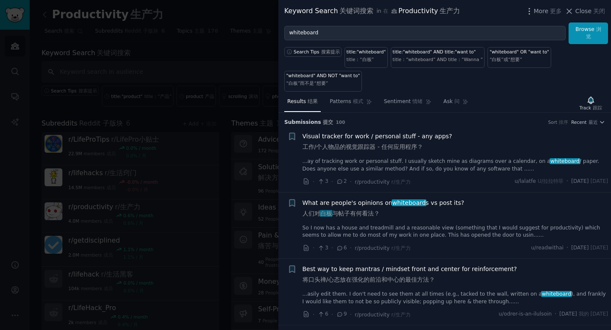
click at [409, 224] on link "So I now has a house and treadmill and a reasonable view (something that I woul…" at bounding box center [455, 231] width 306 height 15
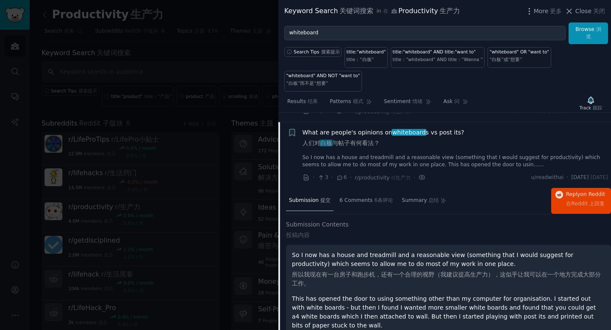
scroll to position [61, 0]
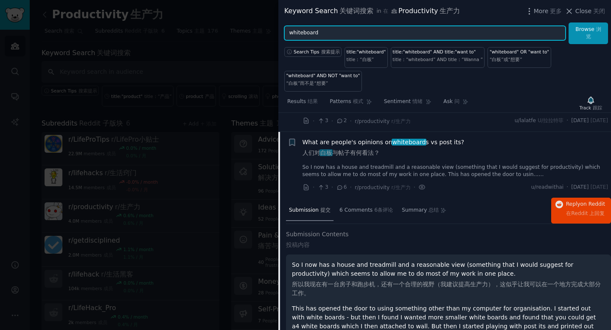
click at [327, 36] on input "whiteboard" at bounding box center [424, 33] width 281 height 14
click at [568, 22] on button "Browse 浏览" at bounding box center [587, 33] width 39 height 22
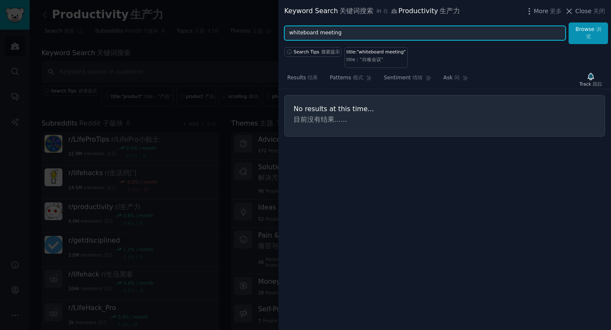
drag, startPoint x: 318, startPoint y: 35, endPoint x: 363, endPoint y: 35, distance: 45.4
click at [363, 35] on input "whiteboard meeting" at bounding box center [424, 33] width 281 height 14
type input "w"
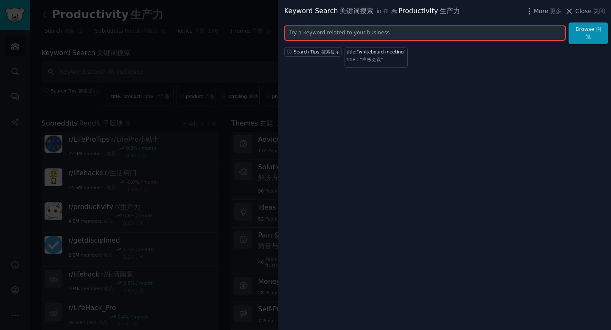
click at [333, 33] on input "text" at bounding box center [424, 33] width 281 height 14
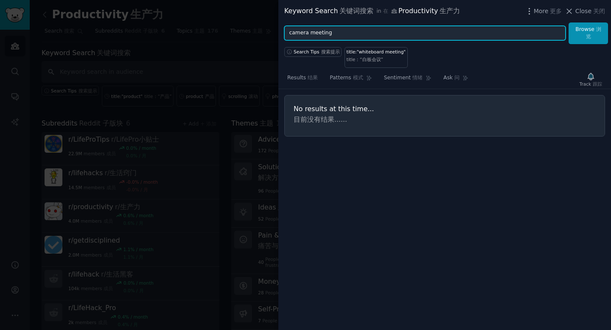
type input "camera meeting"
click at [568, 22] on button "Browse 浏览" at bounding box center [587, 33] width 39 height 22
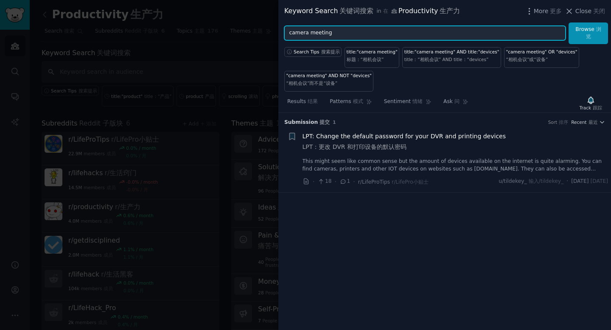
click at [307, 36] on input "camera meeting" at bounding box center [424, 33] width 281 height 14
drag, startPoint x: 290, startPoint y: 35, endPoint x: 360, endPoint y: 33, distance: 70.4
click at [360, 35] on input "camera meeting" at bounding box center [424, 33] width 281 height 14
type input "webcam"
click at [568, 22] on button "Browse 浏览" at bounding box center [587, 33] width 39 height 22
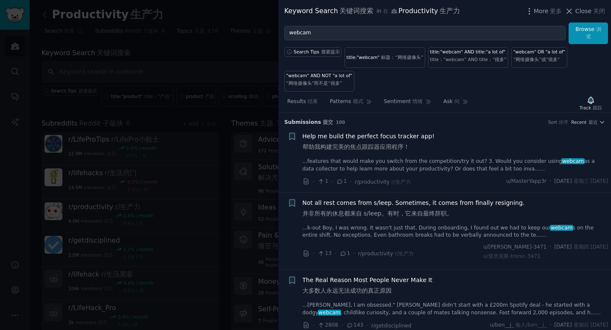
click at [447, 155] on div "Help me build the perfect focus tracker app! 帮助我构建完美的焦点跟踪器应用程序！ ...features tha…" at bounding box center [455, 152] width 306 height 41
click at [405, 142] on sider-trans-block "帮助我构建完美的焦点跟踪器应用程序！" at bounding box center [368, 146] width 132 height 9
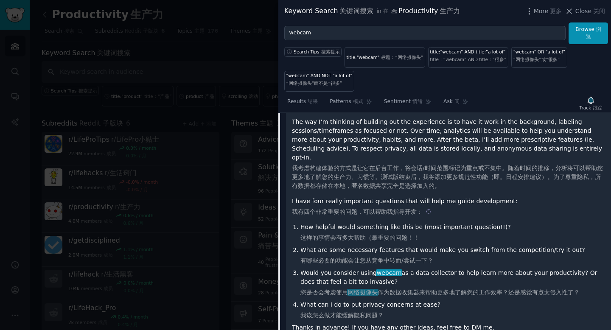
scroll to position [303, 0]
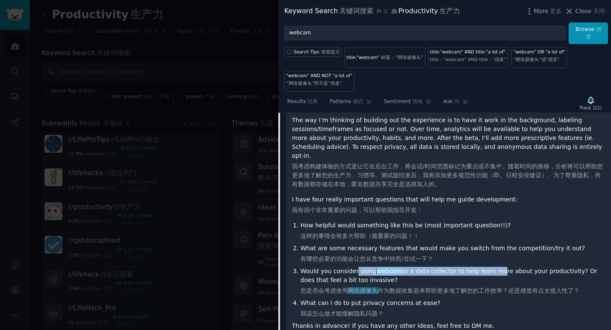
drag, startPoint x: 355, startPoint y: 255, endPoint x: 491, endPoint y: 257, distance: 136.1
click at [491, 267] on li "Would you consider using webcam as a data collector to help learn more about yo…" at bounding box center [452, 281] width 304 height 28
copy li "using webcam as a data collector to help learn m"
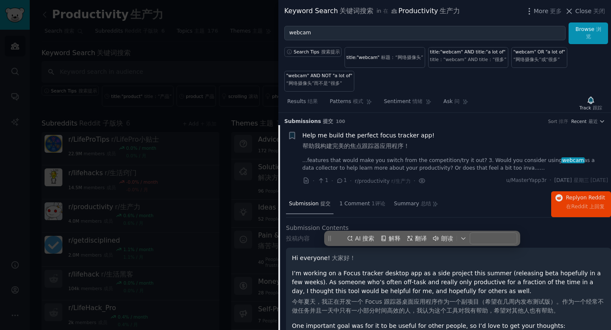
scroll to position [0, 0]
click at [439, 154] on div "Help me build the perfect focus tracker app! 帮助我构建完美的焦点跟踪器应用程序！" at bounding box center [455, 143] width 306 height 23
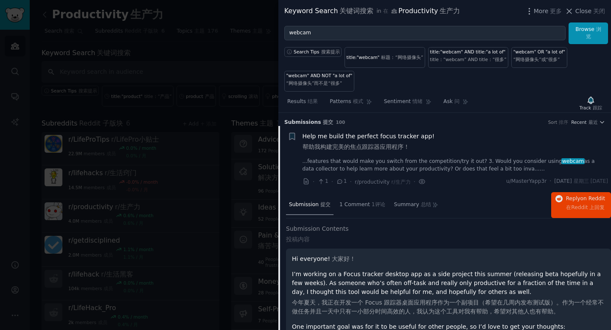
click at [480, 93] on div "Results 结果 Patterns 模式 Sentiment 情绪 Ask 问 Track 跟踪 Submission s 提交 100 Sort 排序 …" at bounding box center [444, 211] width 332 height 239
click at [447, 159] on link "...features that would make you switch from the competition/try it out? 3. Woul…" at bounding box center [455, 165] width 306 height 15
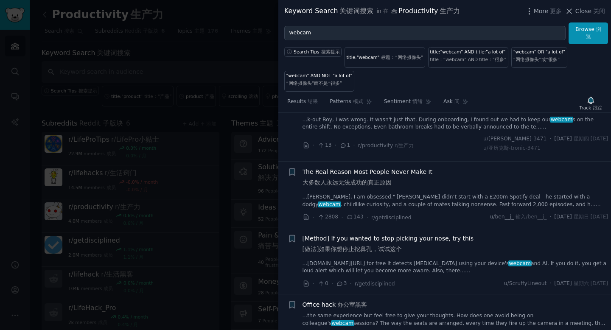
scroll to position [178, 0]
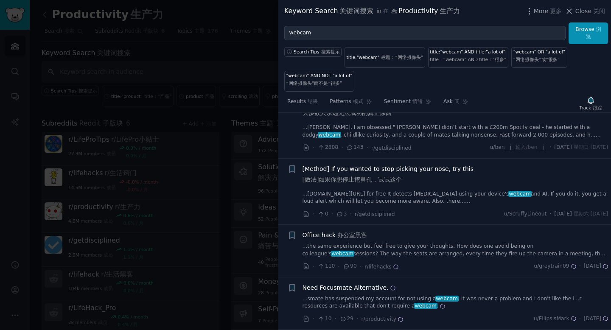
click at [413, 239] on div "Office hack 办公室黑客" at bounding box center [455, 235] width 306 height 9
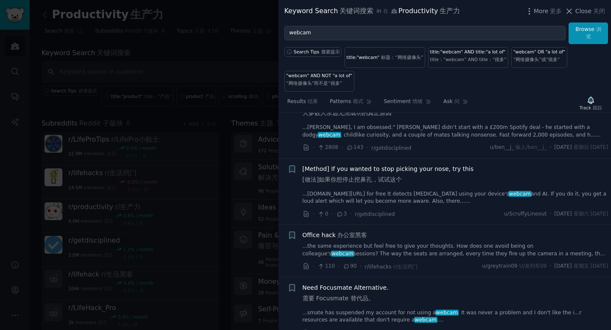
click at [412, 243] on link "...the same experience but feel free to give your thoughts. How does one avoid …" at bounding box center [455, 250] width 306 height 15
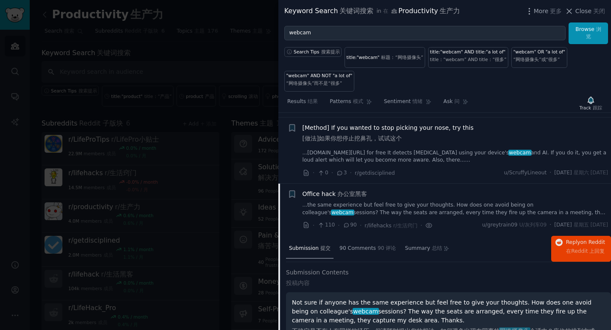
scroll to position [208, 0]
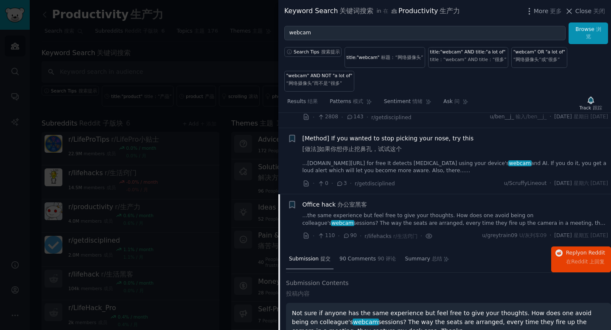
click at [410, 211] on div "Office hack 办公室黑客 ...the same experience but feel free to give your thoughts. H…" at bounding box center [455, 213] width 306 height 27
click at [393, 220] on link "...the same experience but feel free to give your thoughts. How does one avoid …" at bounding box center [455, 219] width 306 height 15
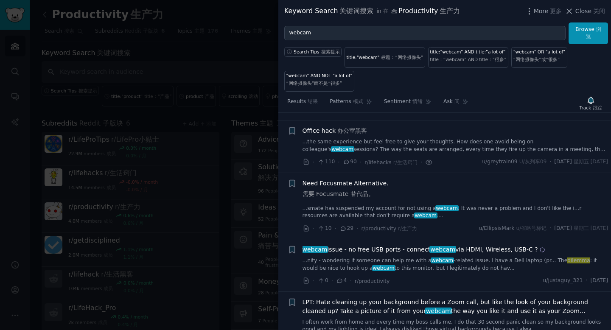
scroll to position [290, 0]
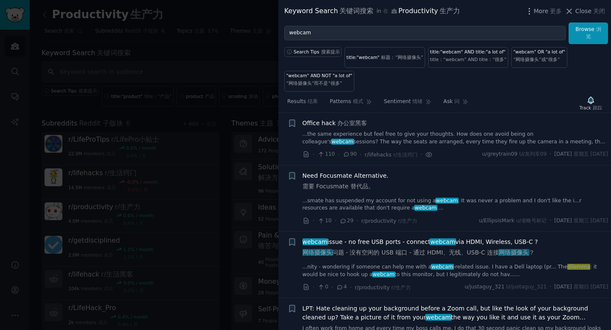
click at [366, 135] on link "...the same experience but feel free to give your thoughts. How does one avoid …" at bounding box center [455, 138] width 306 height 15
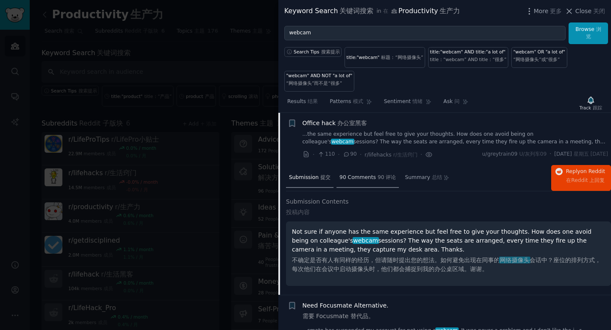
click at [361, 183] on div "90 Comments 90 评论" at bounding box center [367, 178] width 62 height 20
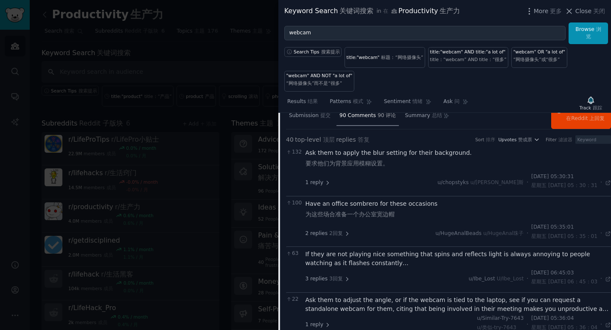
scroll to position [363, 0]
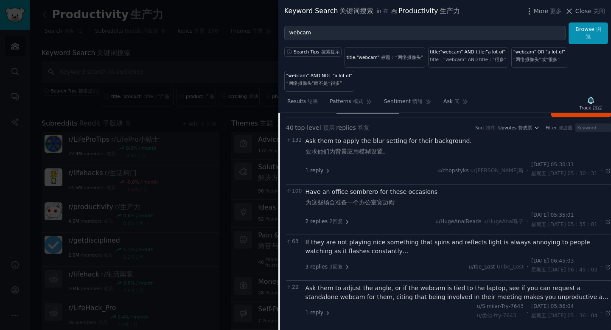
click at [375, 251] on div "If they are not playing nice something that spins and reflects light is always …" at bounding box center [458, 247] width 306 height 18
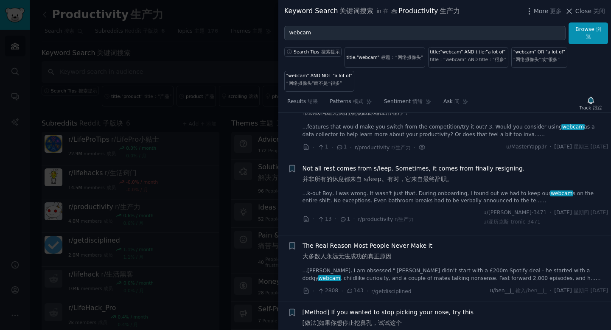
scroll to position [0, 0]
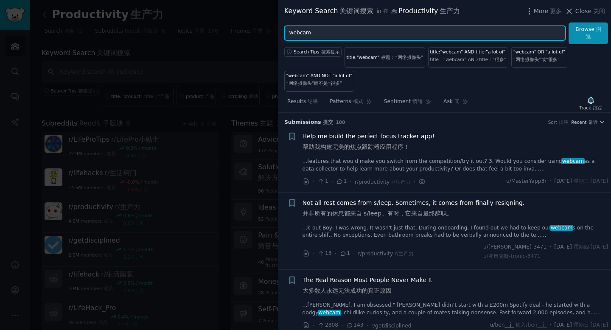
click at [323, 36] on input "webcam" at bounding box center [424, 33] width 281 height 14
click at [568, 22] on button "Browse 浏览" at bounding box center [587, 33] width 39 height 22
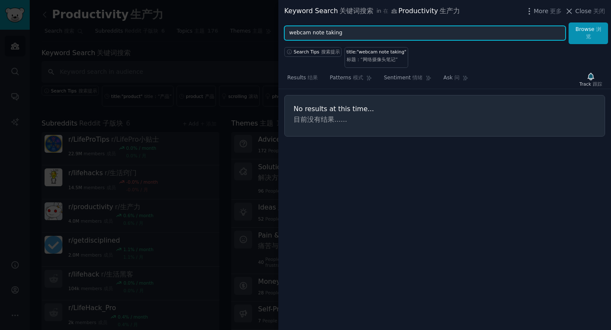
drag, startPoint x: 323, startPoint y: 35, endPoint x: 338, endPoint y: 35, distance: 15.3
click at [338, 35] on input "webcam note taking" at bounding box center [424, 33] width 281 height 14
click at [568, 22] on button "Browse 浏览" at bounding box center [587, 33] width 39 height 22
drag, startPoint x: 311, startPoint y: 35, endPoint x: 395, endPoint y: 35, distance: 84.0
click at [394, 35] on input "webcam meeting" at bounding box center [424, 33] width 281 height 14
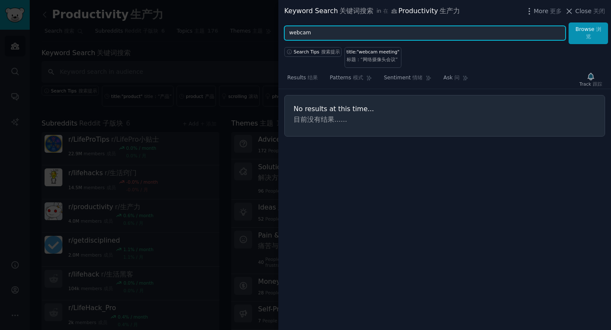
type input "webcam"
click at [568, 22] on button "Browse 浏览" at bounding box center [587, 33] width 39 height 22
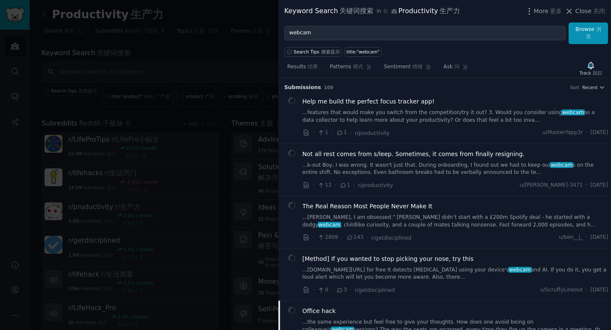
click at [452, 81] on div "Submission s 100 Sort Recent" at bounding box center [444, 85] width 321 height 14
click at [447, 67] on span "Ask 问" at bounding box center [451, 67] width 16 height 8
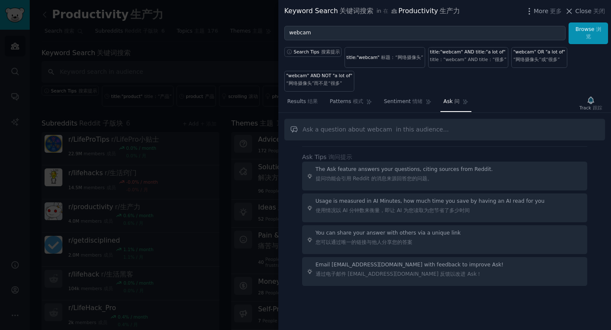
click at [362, 109] on link "Patterns 模式" at bounding box center [351, 103] width 48 height 17
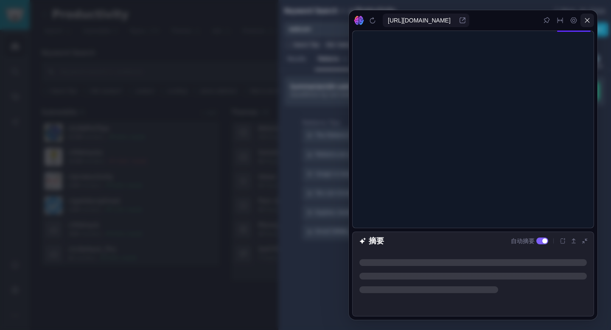
click at [586, 23] on icon at bounding box center [587, 20] width 7 height 7
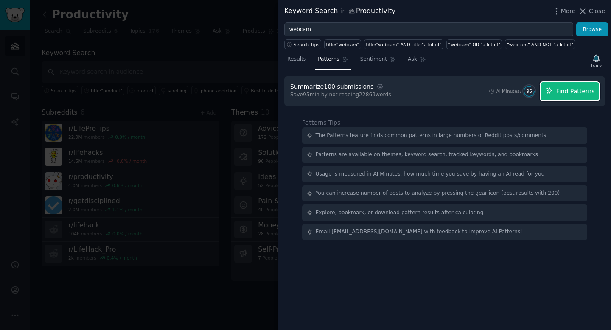
click at [563, 93] on span "Find Patterns" at bounding box center [575, 91] width 39 height 9
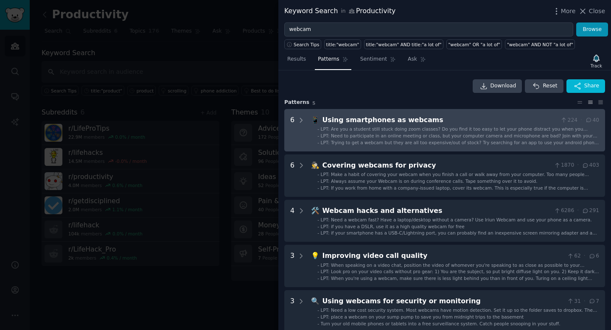
click at [341, 131] on span "LPT: Are you a student still stuck doing zoom classes? Do you find it too easy …" at bounding box center [460, 134] width 278 height 17
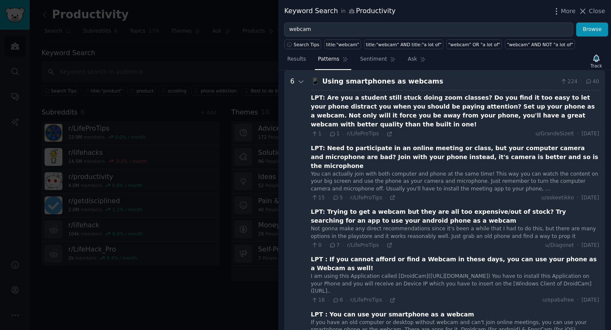
scroll to position [8, 0]
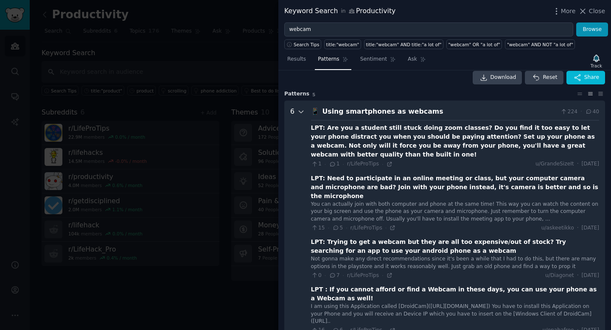
click at [302, 114] on icon at bounding box center [301, 112] width 8 height 8
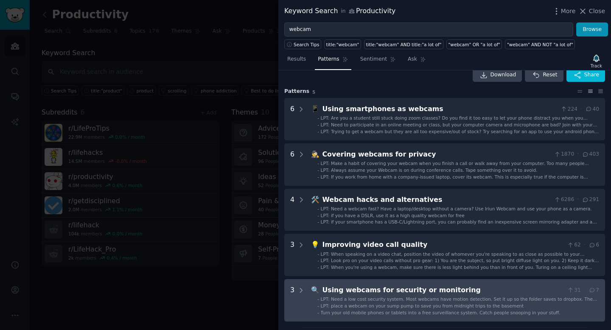
scroll to position [9, 0]
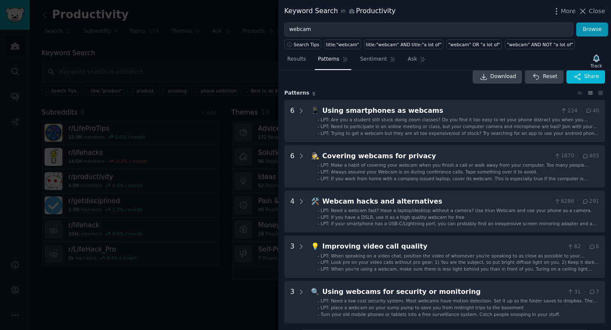
click at [257, 62] on div at bounding box center [305, 165] width 611 height 330
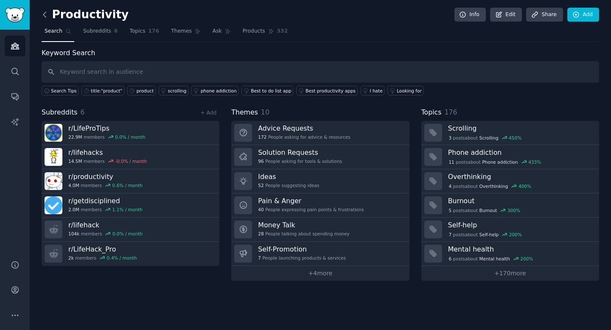
click at [48, 15] on icon at bounding box center [44, 14] width 9 height 9
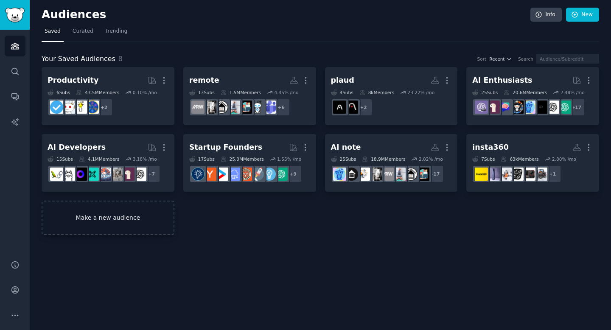
click at [125, 221] on link "Make a new audience" at bounding box center [108, 218] width 133 height 34
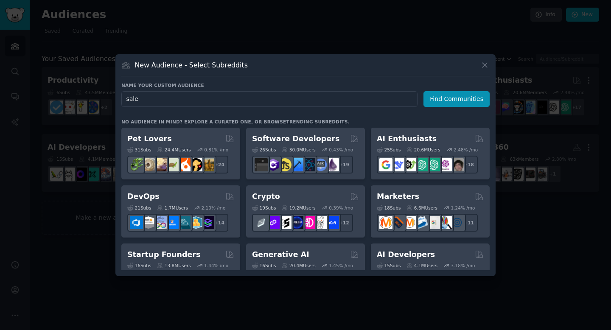
type input "sales"
click button "Find Communities" at bounding box center [456, 99] width 66 height 16
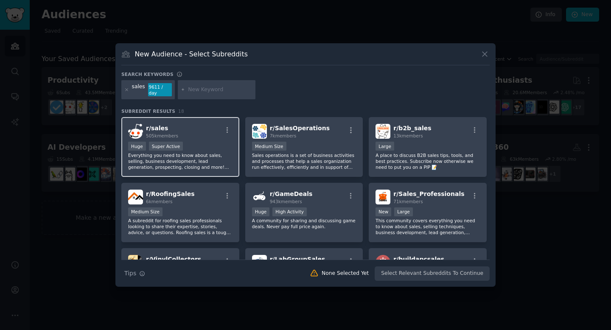
click at [205, 126] on div "r/ sales 505k members" at bounding box center [180, 131] width 104 height 15
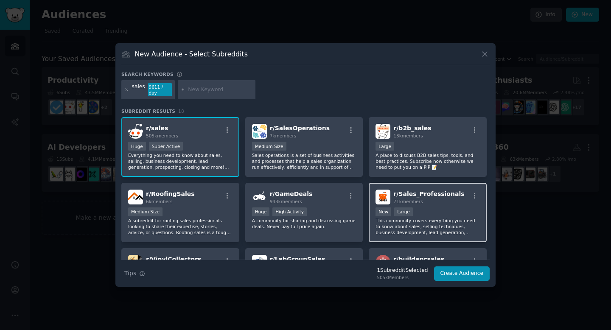
click at [429, 193] on span "r/ Sales_Professionals" at bounding box center [428, 193] width 71 height 7
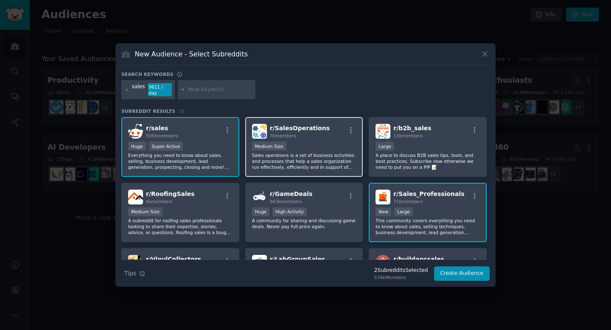
click at [308, 142] on div "Medium Size" at bounding box center [304, 147] width 104 height 11
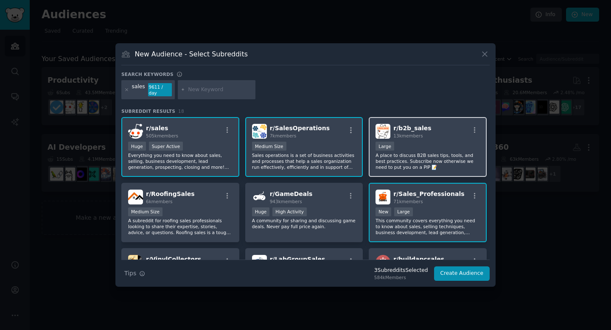
click at [408, 128] on span "r/ b2b_sales" at bounding box center [412, 128] width 38 height 7
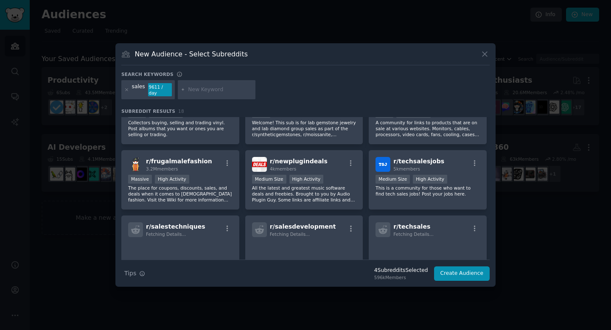
scroll to position [168, 0]
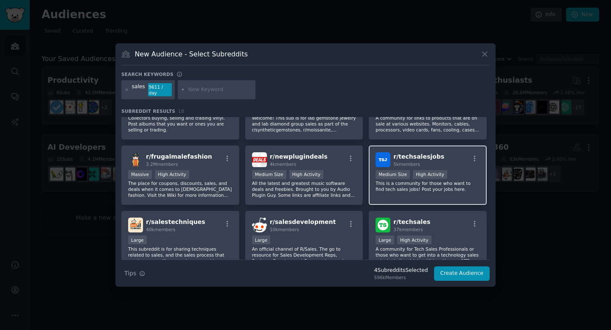
click at [413, 158] on h2 "r/ techsalesjobs 5k members" at bounding box center [418, 159] width 51 height 15
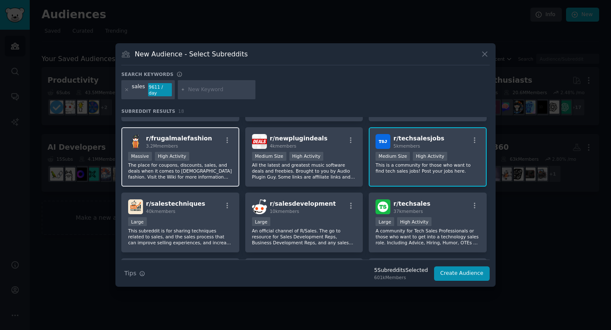
scroll to position [189, 0]
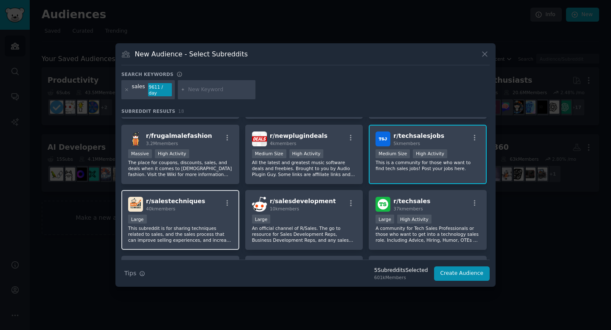
click at [198, 198] on div "r/ salestechniques 40k members" at bounding box center [180, 204] width 104 height 15
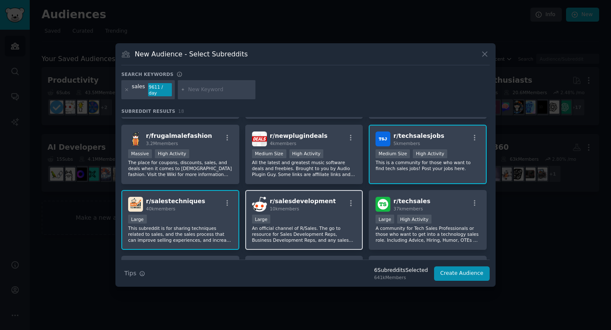
click at [288, 201] on span "r/ salesdevelopment" at bounding box center [303, 201] width 66 height 7
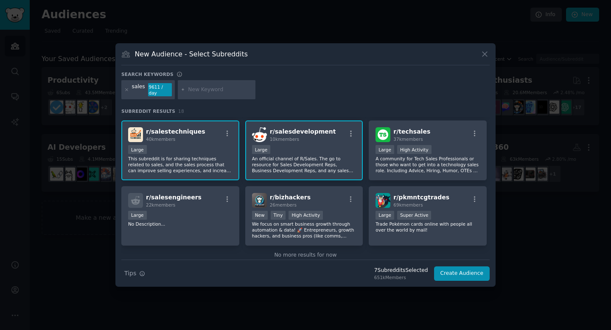
scroll to position [262, 0]
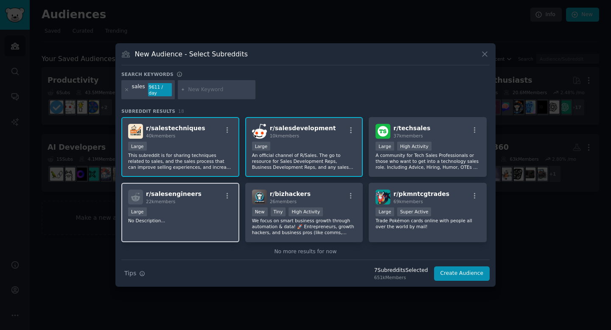
click at [179, 201] on div "r/ salesengineers 22k members Large No Description..." at bounding box center [180, 213] width 118 height 60
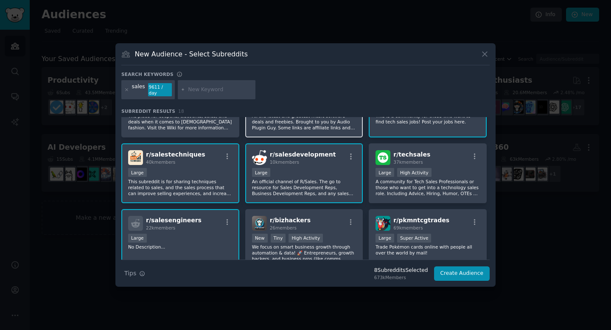
scroll to position [274, 0]
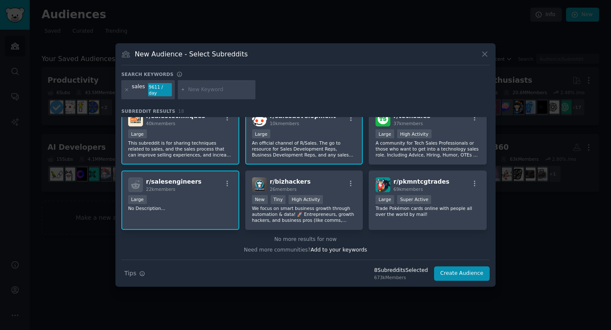
click at [212, 92] on input "text" at bounding box center [220, 90] width 64 height 8
type input "s"
type input "sales engineers"
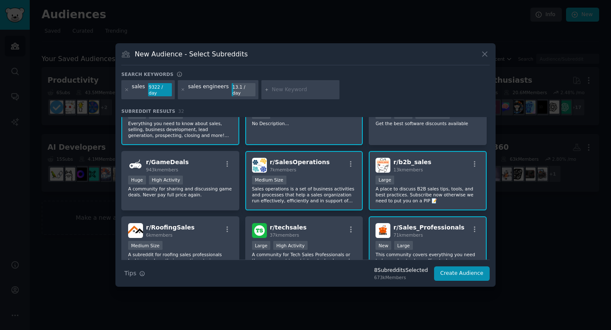
scroll to position [52, 0]
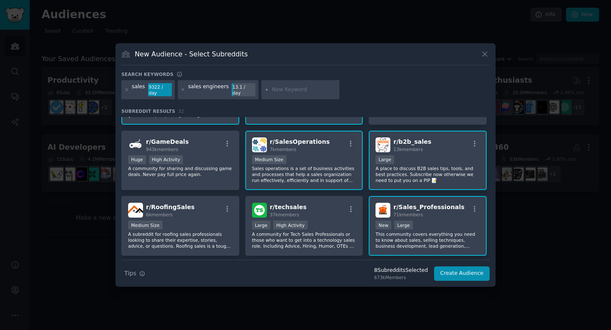
scroll to position [92, 0]
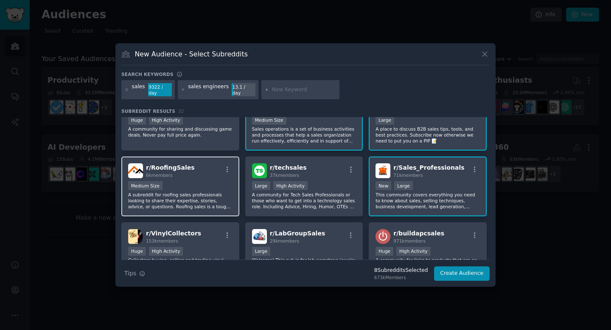
click at [192, 196] on p "A subreddit for roofing sales professionals looking to share their expertise, s…" at bounding box center [180, 201] width 104 height 18
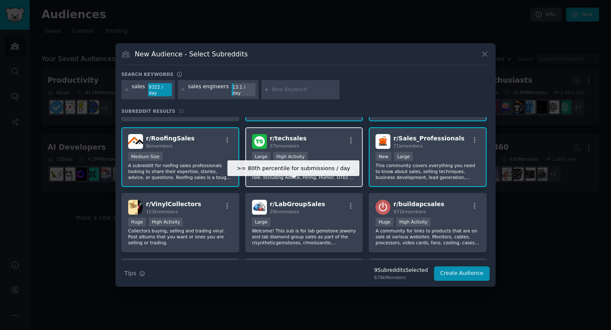
scroll to position [122, 0]
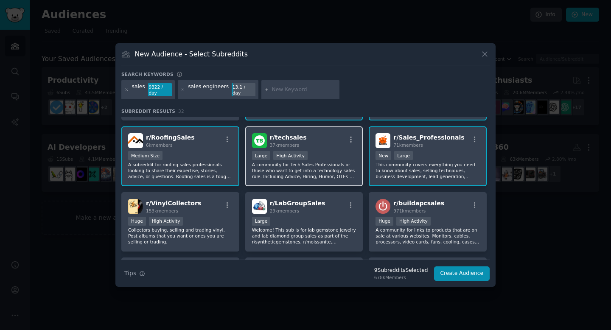
click at [312, 143] on div "r/ techsales 37k members" at bounding box center [304, 140] width 104 height 15
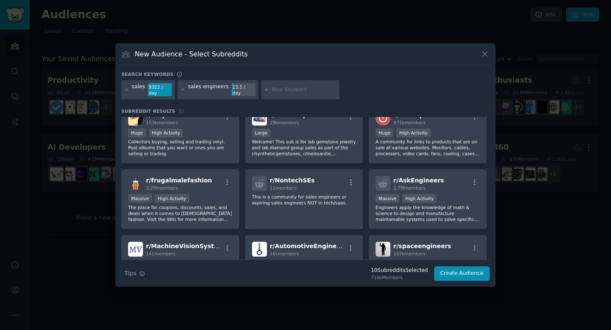
scroll to position [232, 0]
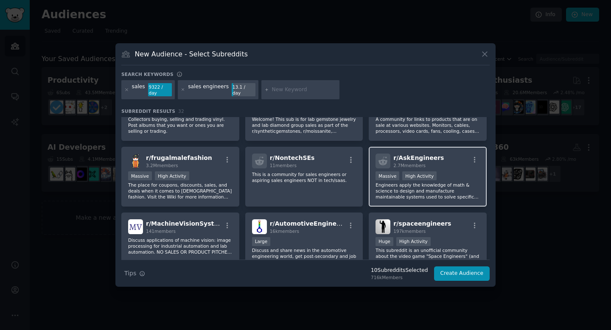
click at [399, 184] on p "Engineers apply the knowledge of math & science to design and manufacture maint…" at bounding box center [427, 191] width 104 height 18
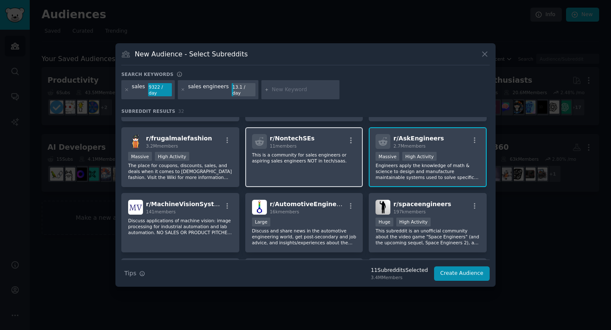
scroll to position [255, 0]
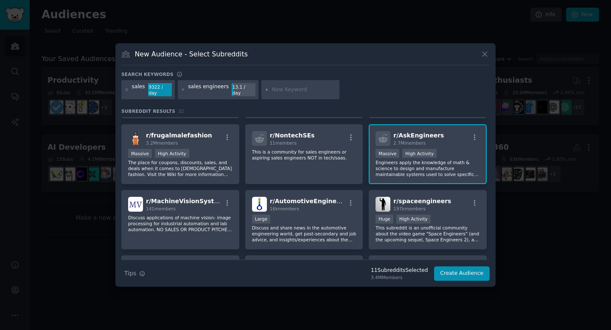
click at [405, 171] on p "Engineers apply the knowledge of math & science to design and manufacture maint…" at bounding box center [427, 168] width 104 height 18
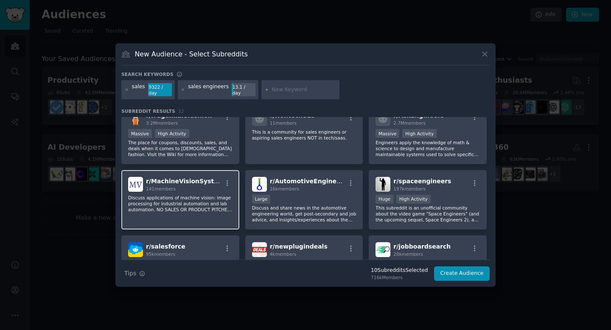
scroll to position [316, 0]
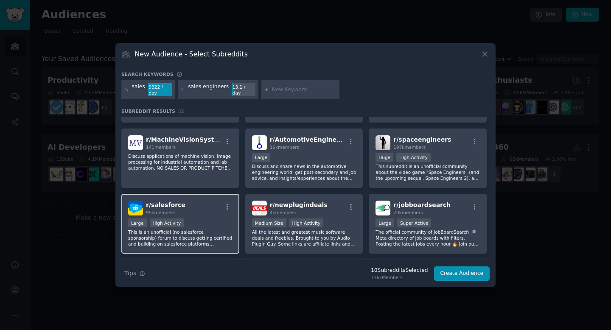
click at [171, 236] on p "This is an unofficial (no salesforce sponsorship) forum to discuss getting cert…" at bounding box center [180, 238] width 104 height 18
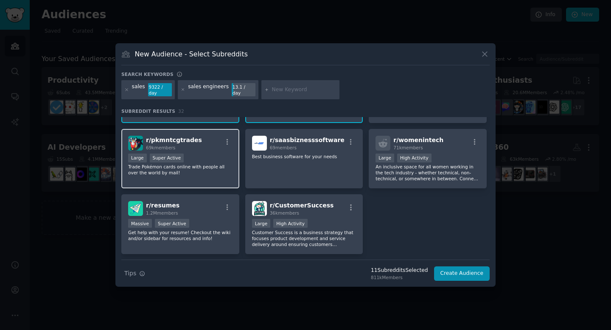
scroll to position [571, 0]
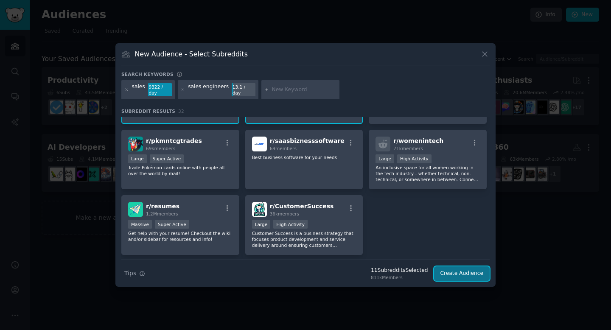
click at [458, 274] on button "Create Audience" at bounding box center [462, 273] width 56 height 14
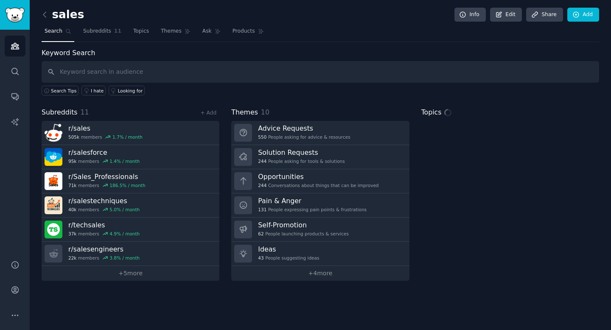
click at [153, 74] on input "text" at bounding box center [320, 72] width 557 height 22
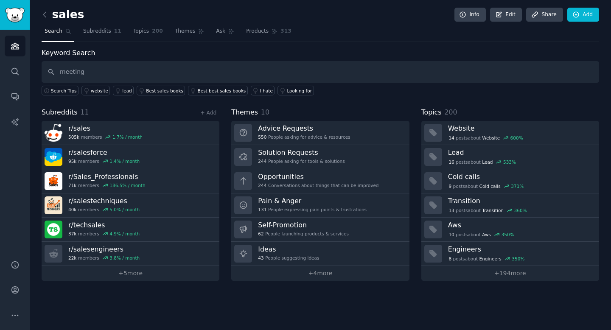
type input "meeting"
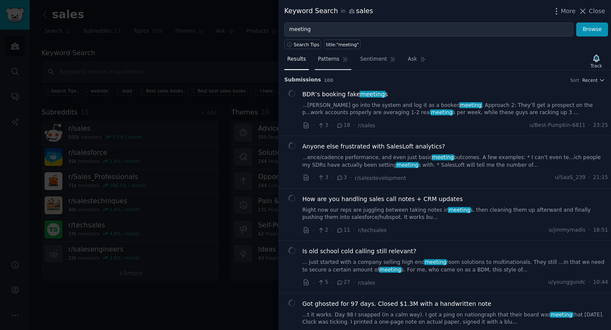
click at [323, 62] on span "Patterns" at bounding box center [328, 60] width 21 height 8
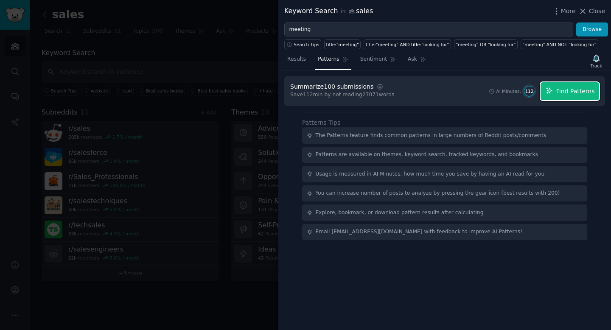
click at [557, 88] on span "Find Patterns" at bounding box center [575, 91] width 39 height 9
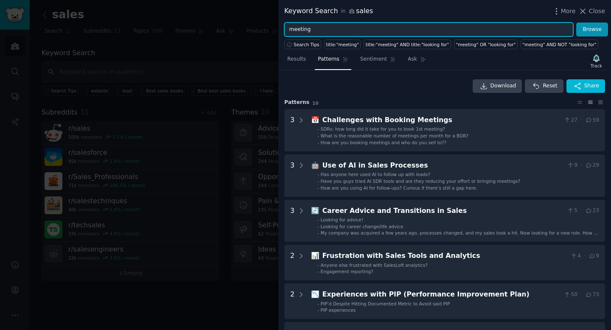
drag, startPoint x: 321, startPoint y: 31, endPoint x: 282, endPoint y: 31, distance: 39.4
click at [282, 31] on div "meeting Browse" at bounding box center [444, 29] width 332 height 14
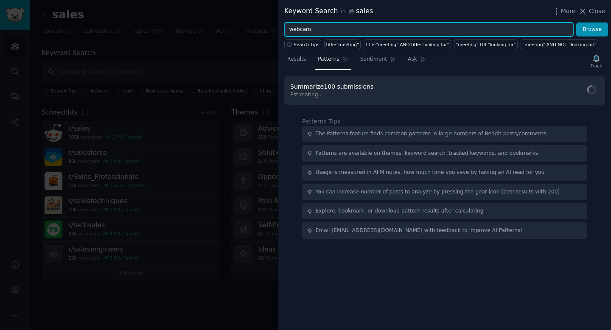
type input "webcam"
click at [576, 22] on button "Browse" at bounding box center [592, 29] width 32 height 14
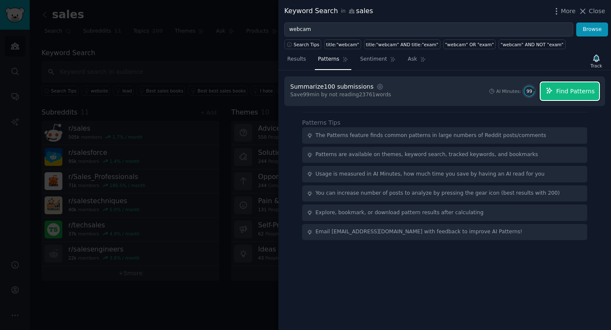
click at [564, 91] on span "Find Patterns" at bounding box center [575, 91] width 39 height 9
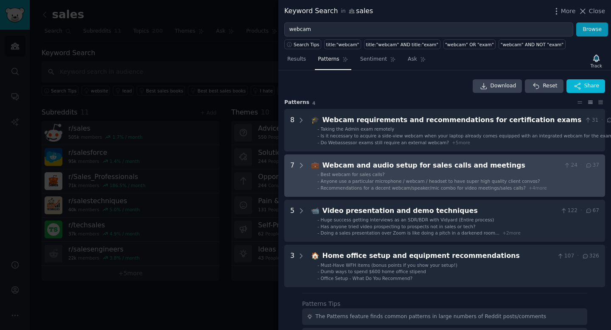
click at [405, 167] on div "Webcam and audio setup for sales calls and meetings" at bounding box center [441, 165] width 238 height 11
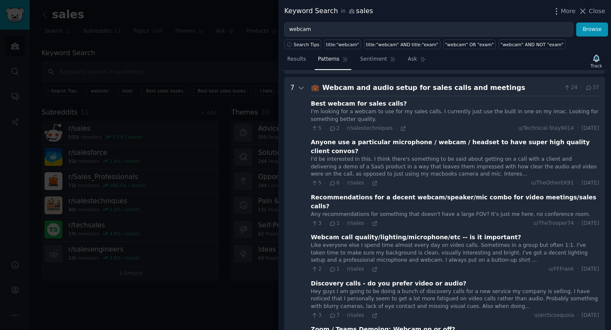
scroll to position [84, 0]
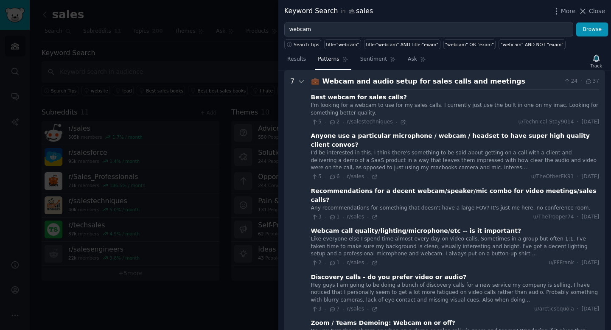
click at [396, 82] on div "Webcam and audio setup for sales calls and meetings" at bounding box center [441, 81] width 238 height 11
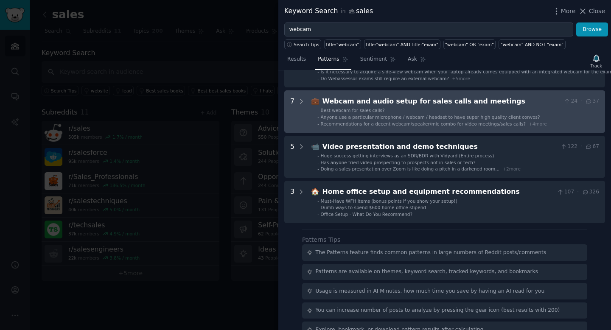
click at [385, 108] on li "- Best webcam for sales calls?" at bounding box center [458, 110] width 282 height 6
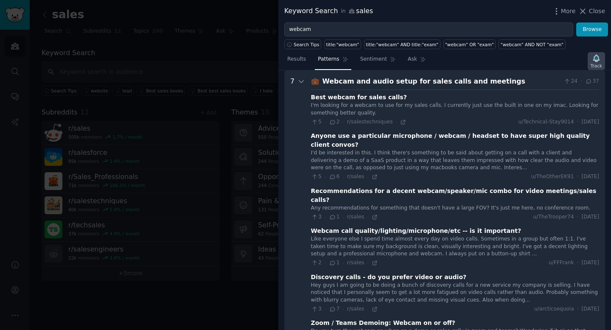
click at [595, 63] on div "Track" at bounding box center [595, 66] width 11 height 6
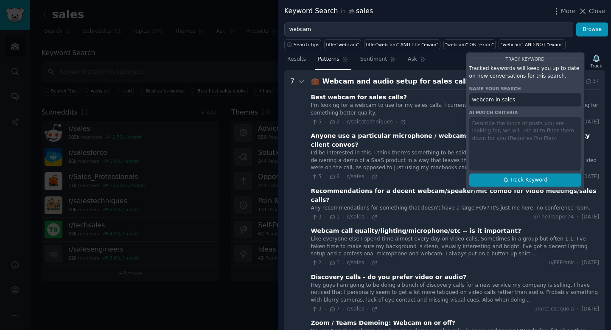
click at [499, 179] on button "Track Keyword" at bounding box center [525, 180] width 112 height 14
type input "webcam in sales"
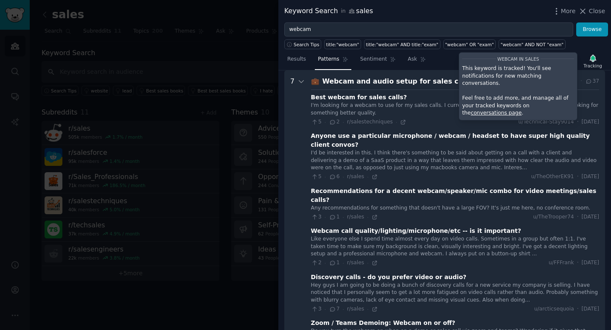
click at [441, 64] on div "Results Patterns Sentiment Ask Tracking webcam in sales This keyword is tracked…" at bounding box center [444, 61] width 332 height 18
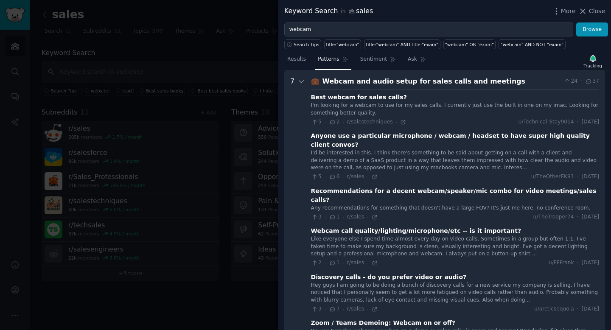
click at [369, 103] on div "I'm looking for a webcam to use for my sales calls. I currently just use the bu…" at bounding box center [455, 109] width 288 height 15
click at [352, 98] on div "Best webcam for sales calls?" at bounding box center [359, 97] width 96 height 9
click at [355, 110] on div "I'm looking for a webcam to use for my sales calls. I currently just use the bu…" at bounding box center [455, 109] width 288 height 15
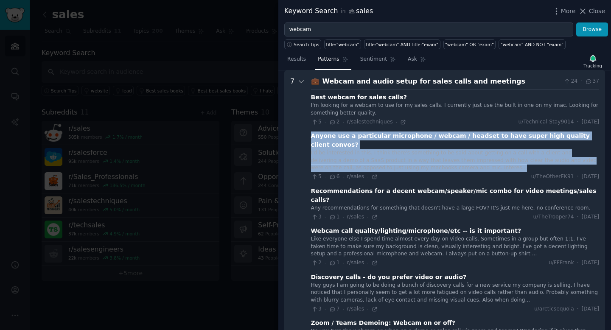
drag, startPoint x: 309, startPoint y: 136, endPoint x: 461, endPoint y: 159, distance: 153.5
click at [461, 159] on meetings "7 💼 Webcam and audio setup for sales calls and meetings 24 · 37 Best webcam for…" at bounding box center [444, 246] width 321 height 353
copy div "Anyone use a particular microphone / webcam / headset to have super high qualit…"
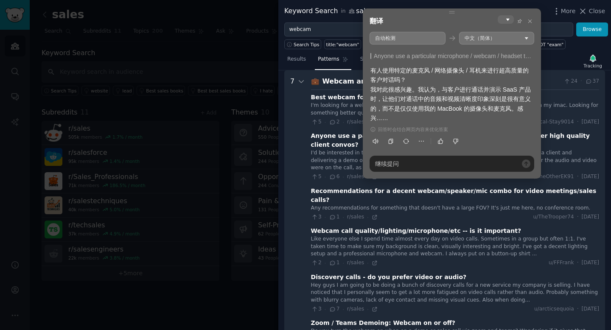
drag, startPoint x: 449, startPoint y: 87, endPoint x: 513, endPoint y: 87, distance: 64.5
click at [513, 87] on div "有人使用特定的麦克风 / 网络摄像头 / 耳机来进行超高质量的客户对话吗？ 我对此很感兴趣。我认为，与客户进行通话并演示 SaaS 产品时，让他们对通话中的音…" at bounding box center [451, 94] width 163 height 57
click at [431, 103] on div "有人使用特定的麦克风 / 网络摄像头 / 耳机来进行超高质量的客户对话吗？ 我对此很感兴趣。我认为，与客户进行通话并演示 SaaS 产品时，让他们对通话中的音…" at bounding box center [451, 94] width 163 height 57
drag, startPoint x: 393, startPoint y: 101, endPoint x: 499, endPoint y: 101, distance: 106.0
click at [499, 101] on div "有人使用特定的麦克风 / 网络摄像头 / 耳机来进行超高质量的客户对话吗？ 我对此很感兴趣。我认为，与客户进行通话并演示 SaaS 产品时，让他们对通话中的音…" at bounding box center [451, 94] width 163 height 57
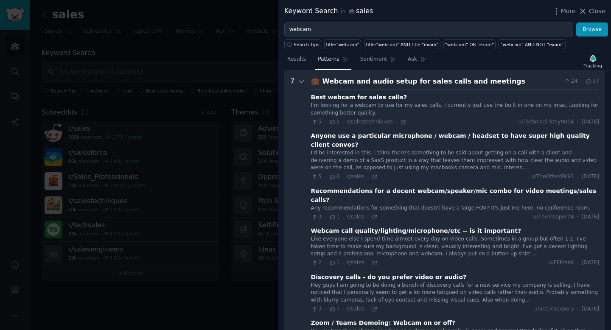
click at [337, 149] on div "I'd be interested in this. I think there's something to be said about getting o…" at bounding box center [455, 160] width 288 height 22
click at [374, 174] on icon at bounding box center [374, 177] width 6 height 6
click at [402, 123] on icon at bounding box center [403, 122] width 6 height 6
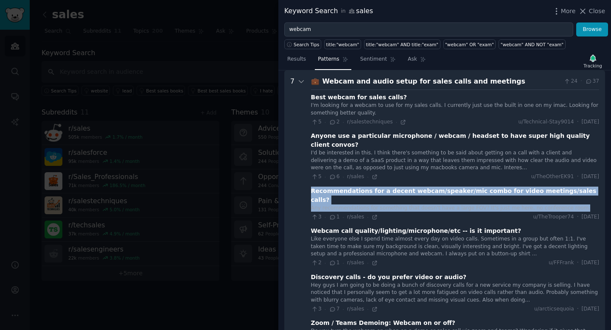
drag, startPoint x: 312, startPoint y: 183, endPoint x: 575, endPoint y: 190, distance: 263.9
click at [575, 190] on div "Recommendations for a decent webcam/speaker/mic combo for video meetings/sales …" at bounding box center [455, 204] width 288 height 34
copy div "Recommendations for a decent webcam/speaker/mic combo for video meetings/sales …"
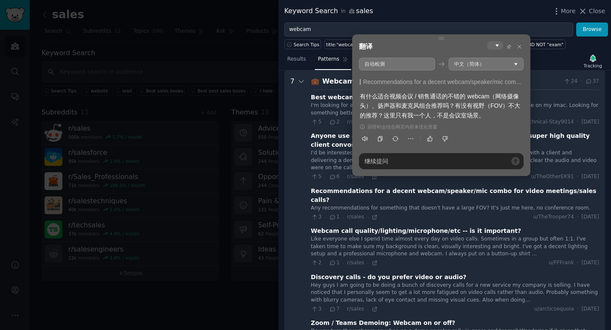
click at [416, 187] on div "Recommendations for a decent webcam/speaker/mic combo for video meetings/sales …" at bounding box center [455, 196] width 288 height 18
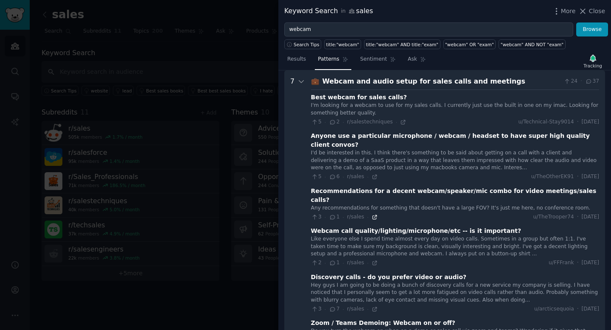
click at [374, 214] on icon at bounding box center [374, 217] width 6 height 6
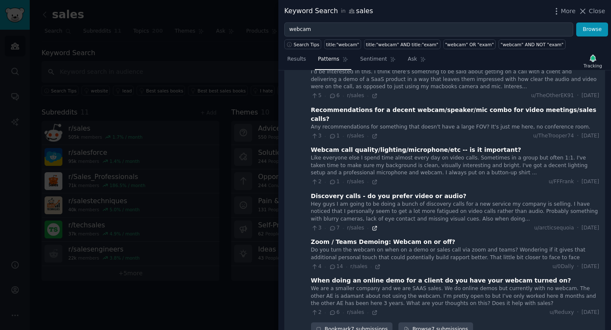
click at [374, 225] on icon at bounding box center [374, 228] width 6 height 6
click at [378, 264] on icon at bounding box center [377, 267] width 6 height 6
click at [373, 310] on icon at bounding box center [374, 313] width 6 height 6
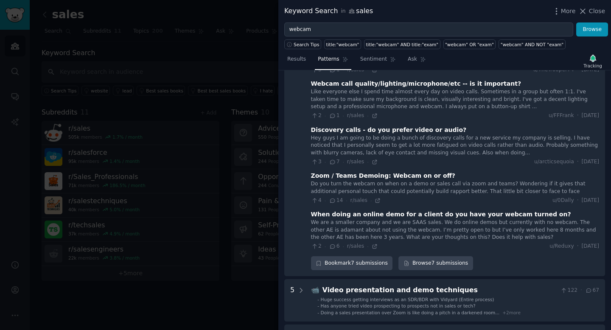
scroll to position [319, 0]
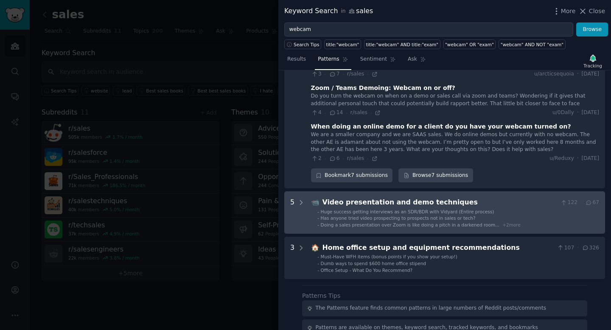
click at [371, 197] on div "Video presentation and demo techniques" at bounding box center [439, 202] width 235 height 11
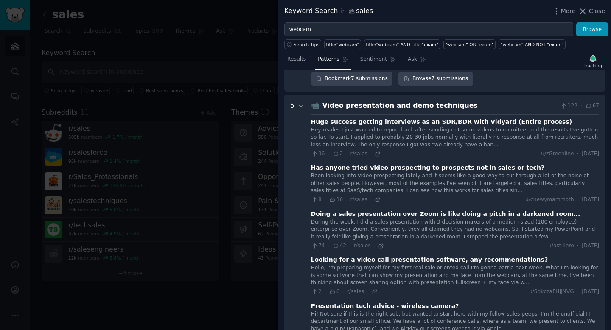
scroll to position [422, 0]
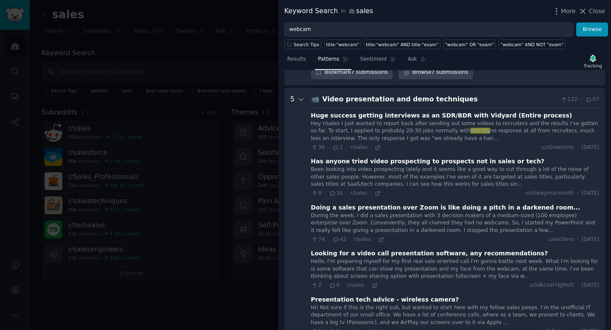
drag, startPoint x: 310, startPoint y: 98, endPoint x: 464, endPoint y: 120, distance: 156.0
click at [465, 120] on div "Huge success getting interviews as an SDR/BDR with Vidyard (Entire process) Hey…" at bounding box center [455, 131] width 288 height 40
copy div "Huge success getting interviews as an SDR/BDR with Vidyard (Entire process) Hey…"
click at [306, 123] on techniques "5 📹 Video presentation and demo techniques 122 · 67 Huge success getting interv…" at bounding box center [444, 224] width 321 height 273
click at [377, 145] on icon at bounding box center [378, 147] width 4 height 4
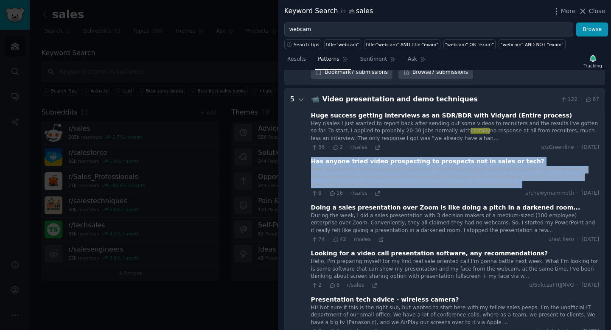
drag, startPoint x: 311, startPoint y: 146, endPoint x: 481, endPoint y: 167, distance: 171.4
click at [481, 167] on div "Has anyone tried video prospecting to prospects not in sales or tech? Been look…" at bounding box center [455, 177] width 288 height 40
copy div "Has anyone tried video prospecting to prospects not in sales or tech? Been look…"
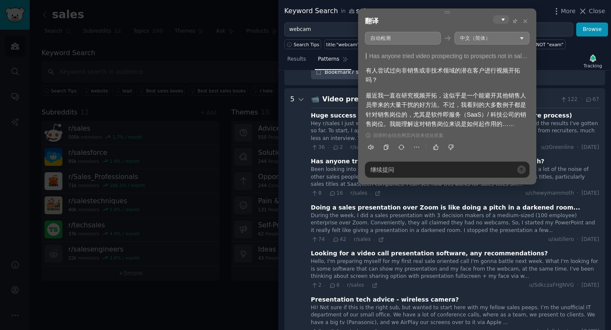
drag, startPoint x: 396, startPoint y: 100, endPoint x: 458, endPoint y: 119, distance: 65.7
click at [459, 119] on div "最近我一直在研究视频开拓，这似乎是一个能避开其他销售人员带来的大量干扰的好方法。不过，我看到的大多数例子都是针对销售岗位的，尤其是软件即服务（SaaS）/ 科…" at bounding box center [447, 110] width 163 height 38
click at [279, 142] on div "Download Reset Share Pattern s 4 8 🎓 Webcam requirements and recommendations fo…" at bounding box center [444, 200] width 332 height 260
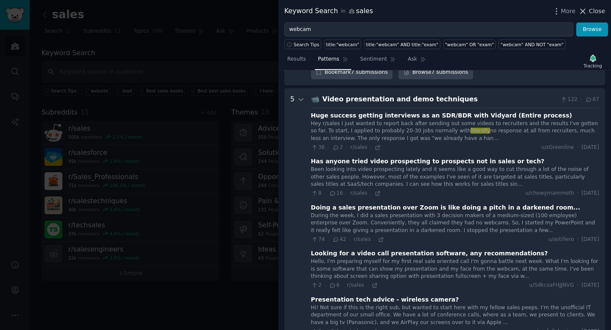
click at [586, 11] on icon at bounding box center [582, 11] width 9 height 9
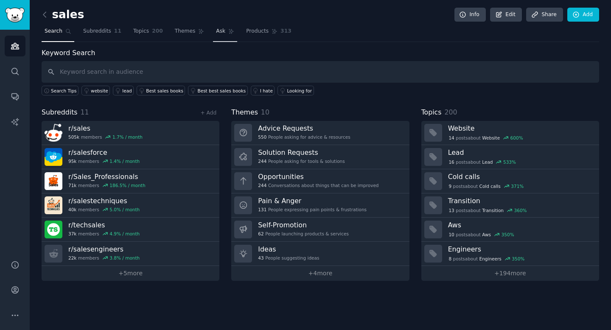
click at [220, 29] on span "Ask" at bounding box center [220, 32] width 9 height 8
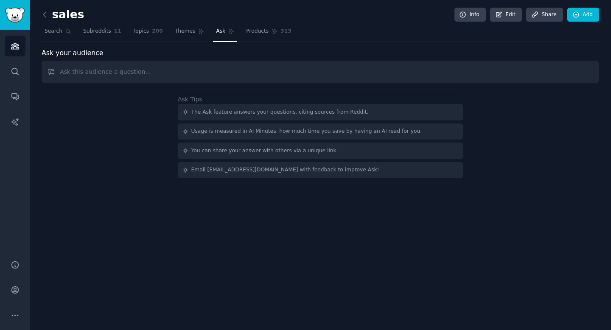
click at [181, 77] on input "text" at bounding box center [320, 72] width 557 height 22
type input "w"
